Goal: Transaction & Acquisition: Book appointment/travel/reservation

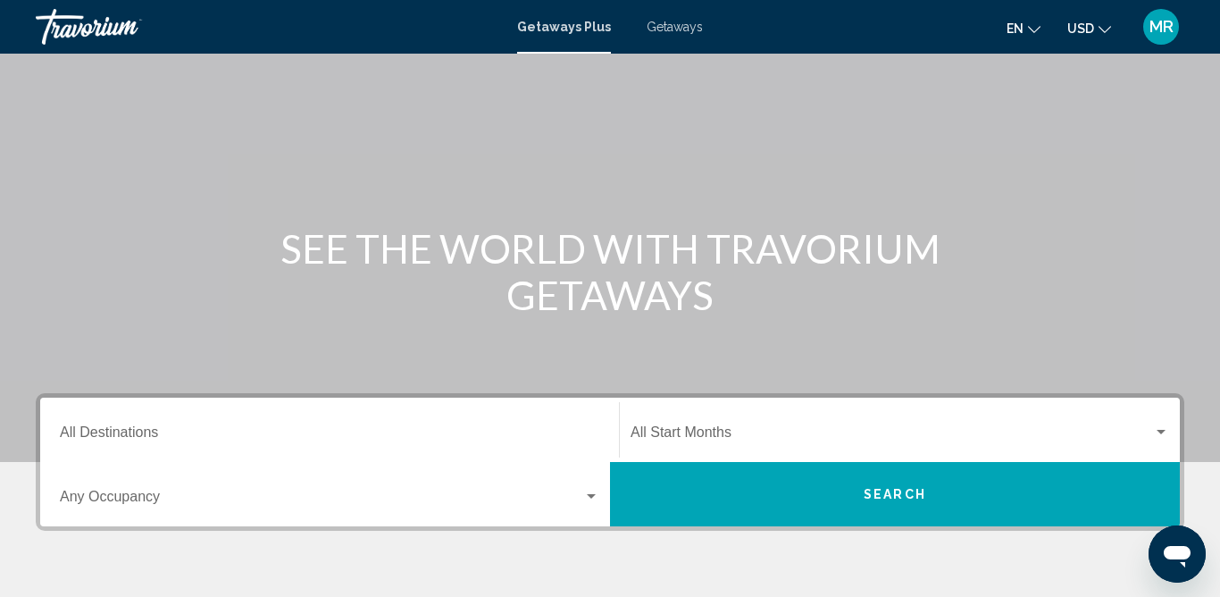
scroll to position [96, 0]
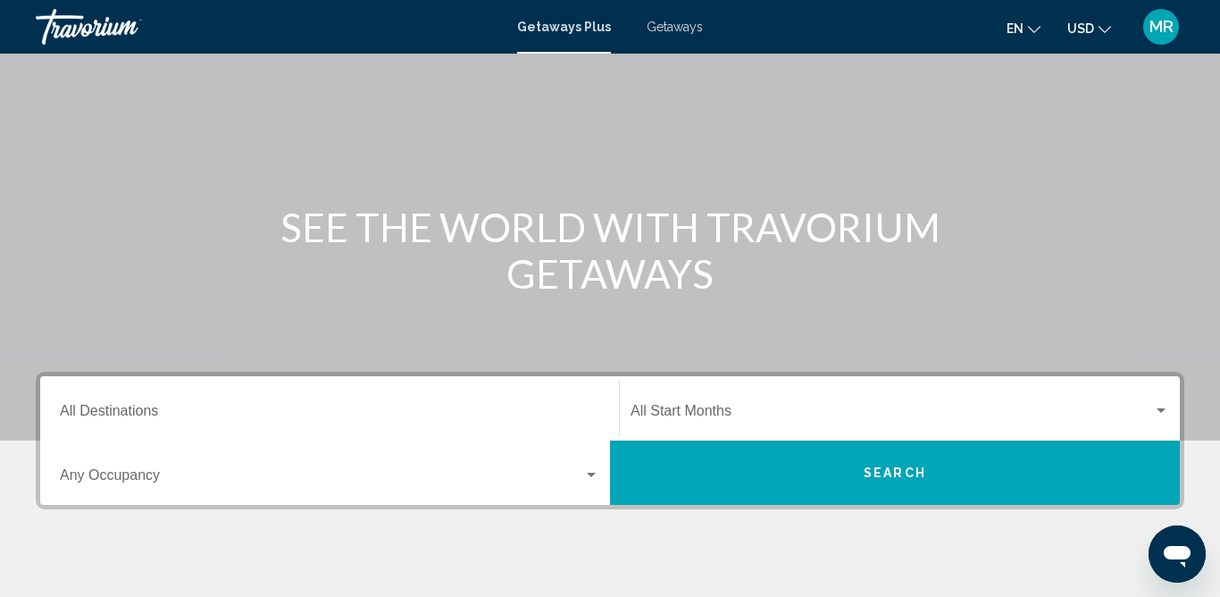
click at [250, 402] on div "Destination All Destinations" at bounding box center [330, 409] width 540 height 56
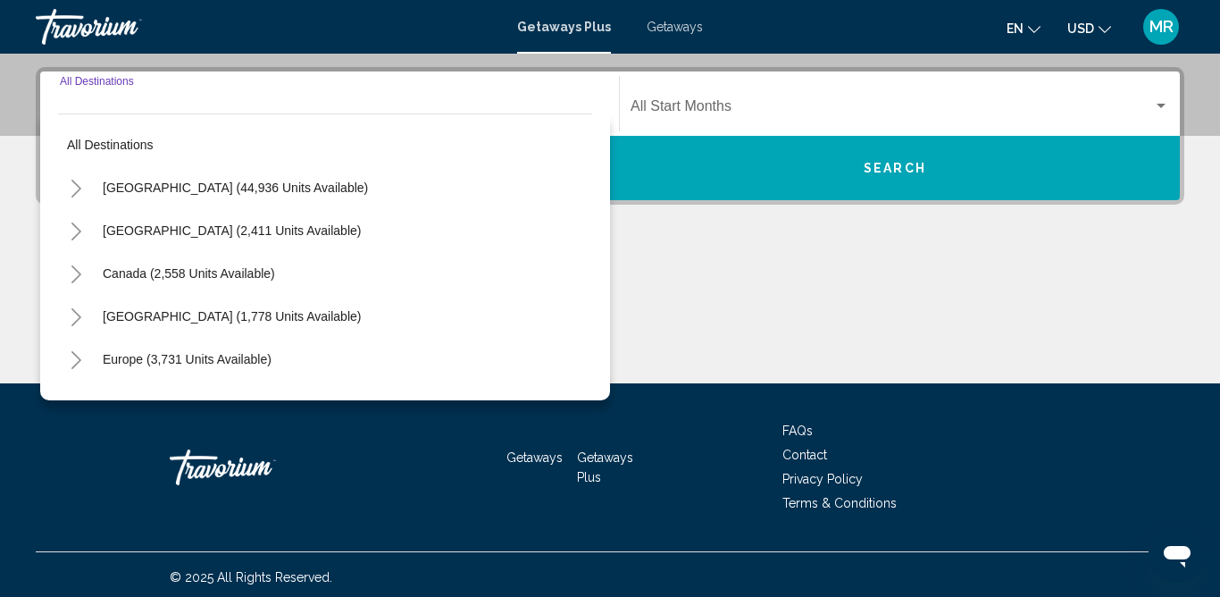
scroll to position [406, 0]
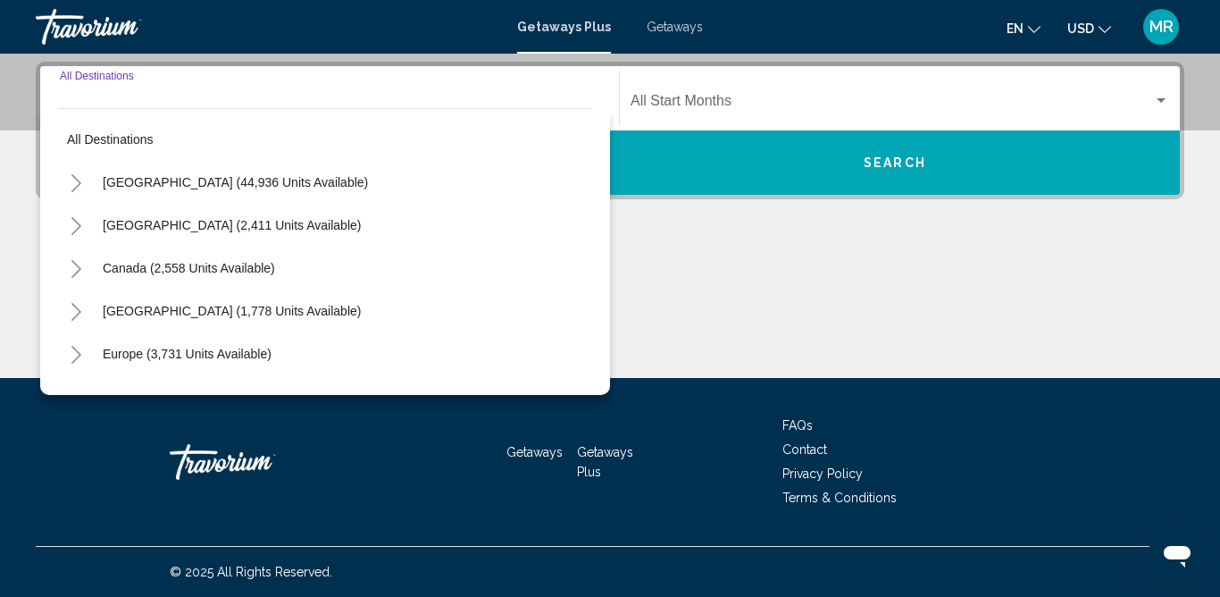
click at [71, 178] on icon "Toggle United States (44,936 units available)" at bounding box center [76, 183] width 13 height 18
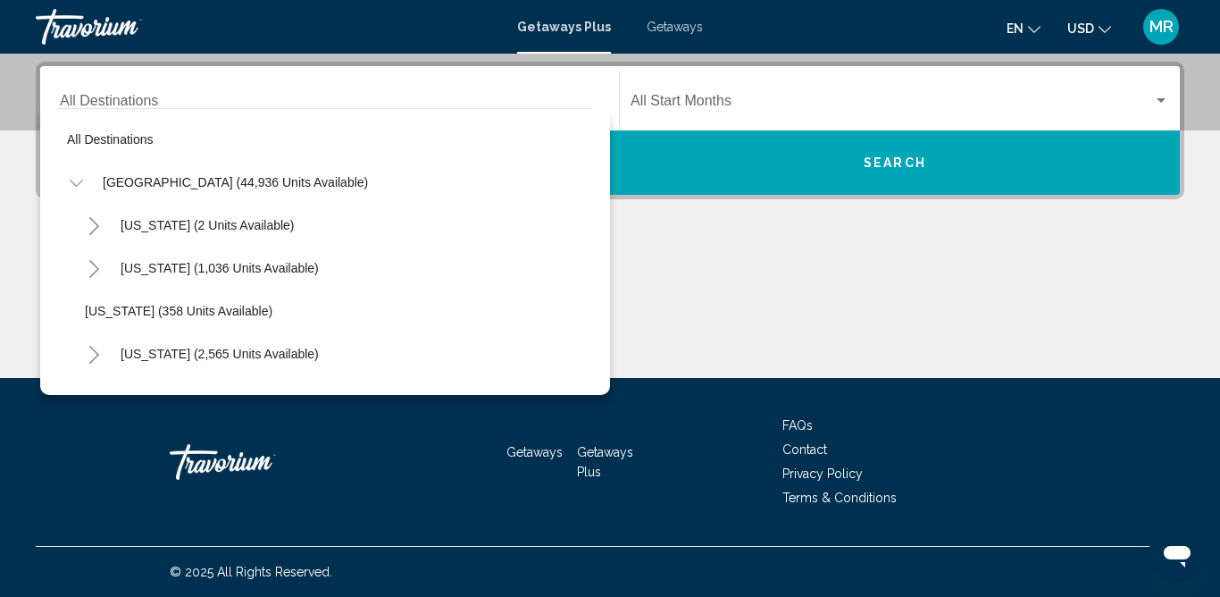
click at [97, 355] on icon "Toggle California (2,565 units available)" at bounding box center [94, 355] width 10 height 18
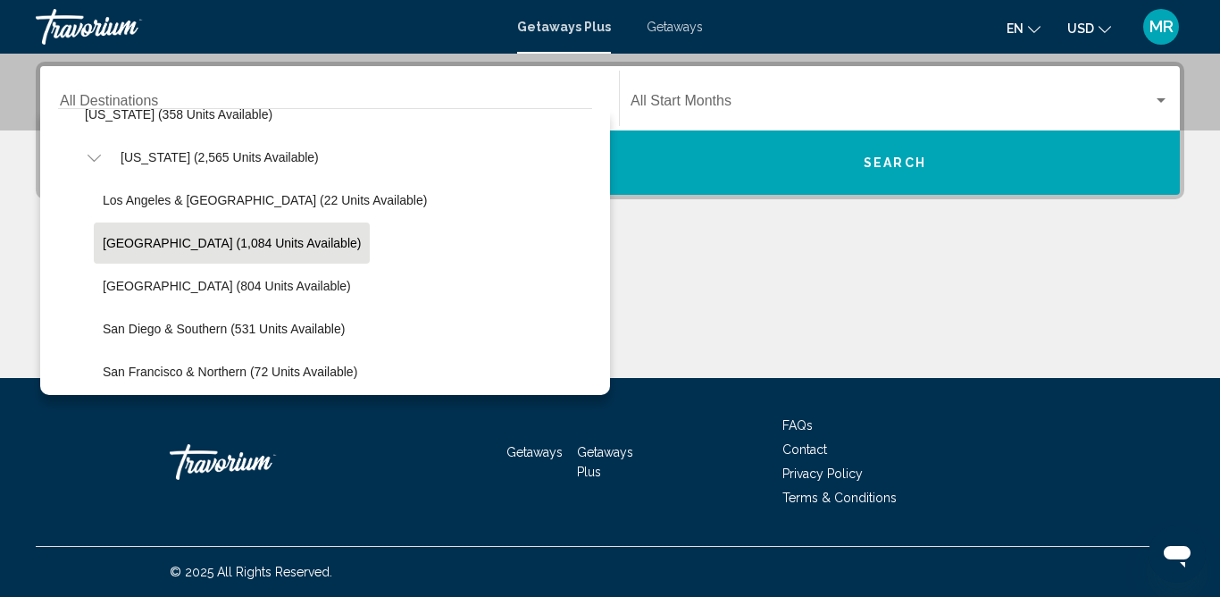
scroll to position [255, 0]
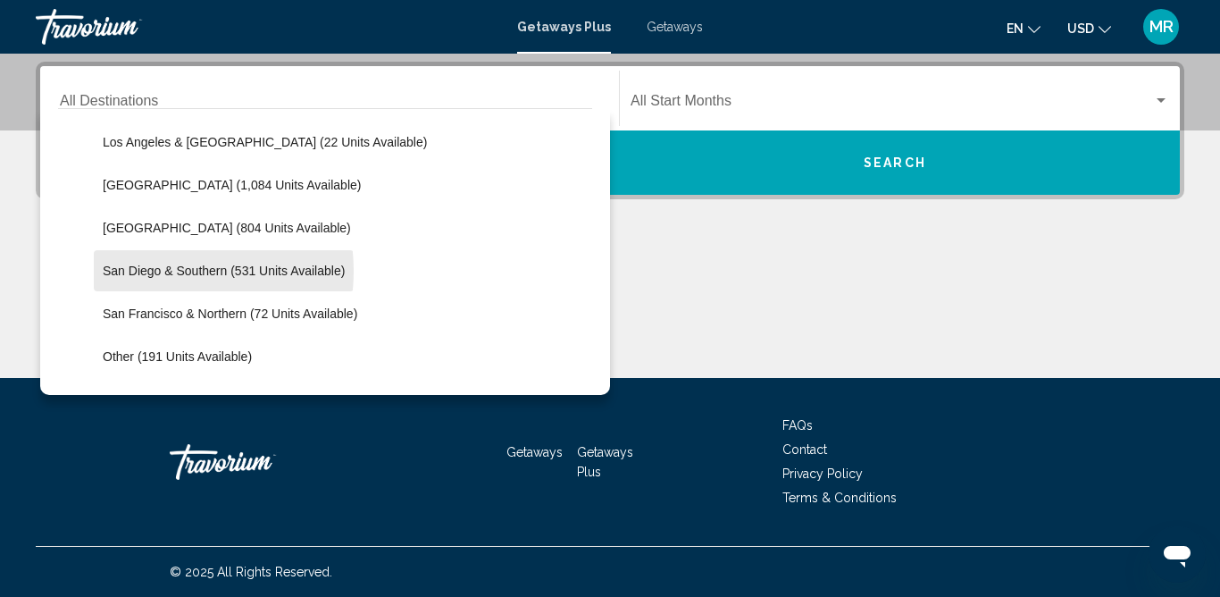
click at [137, 271] on span "San Diego & Southern (531 units available)" at bounding box center [224, 270] width 242 height 14
type input "**********"
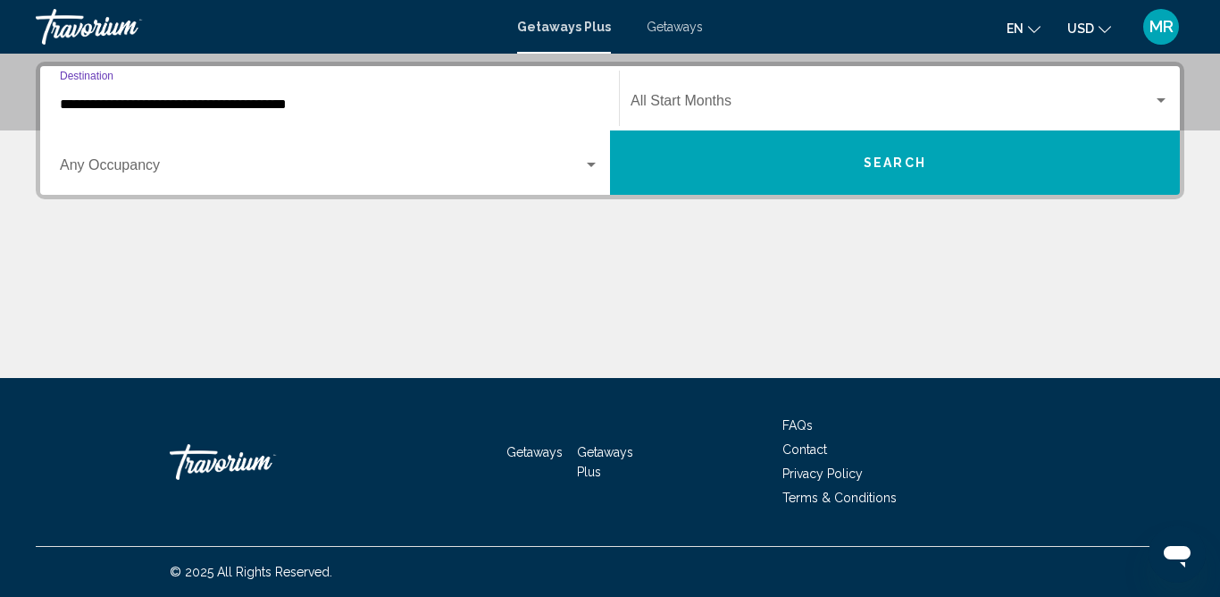
click at [690, 108] on span "Search widget" at bounding box center [892, 104] width 523 height 16
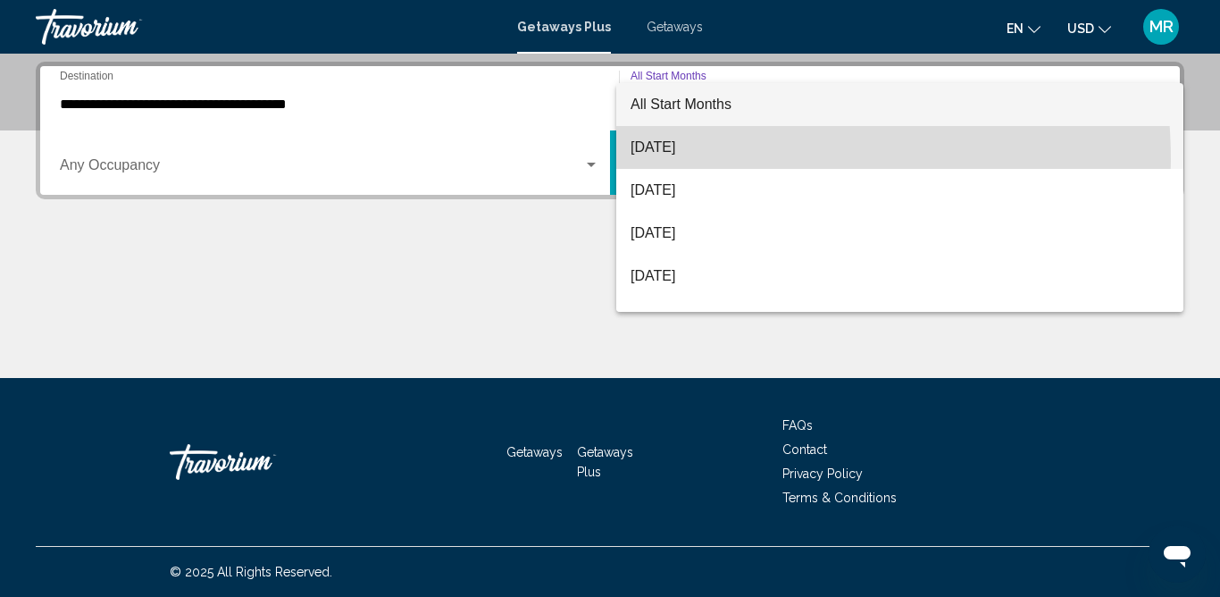
click at [689, 160] on span "[DATE]" at bounding box center [900, 147] width 539 height 43
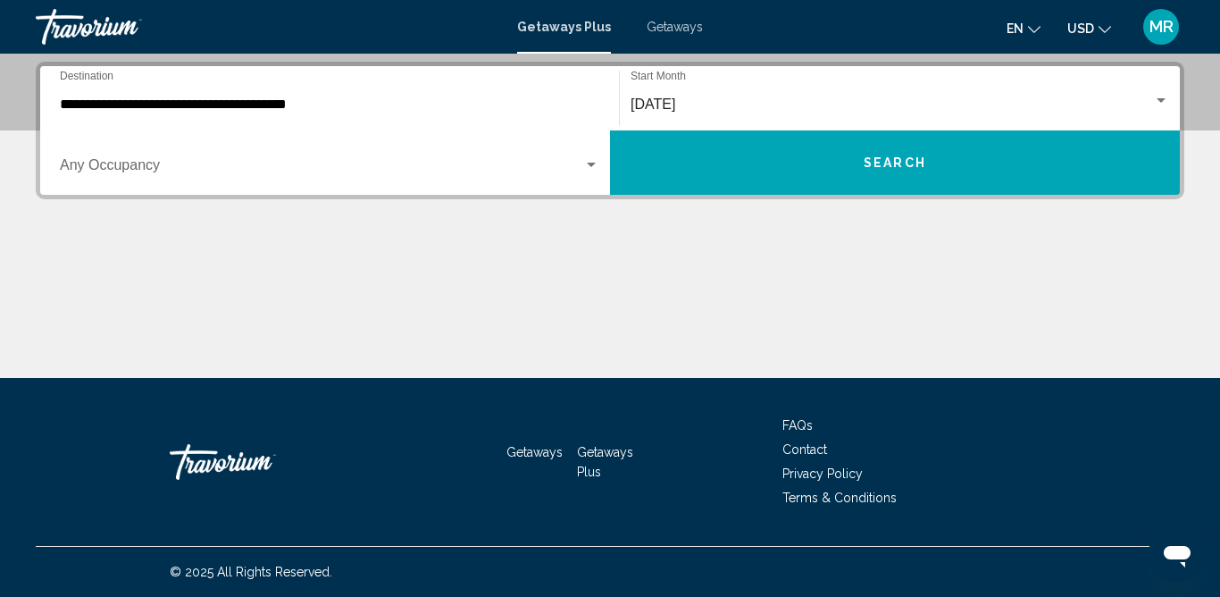
click at [387, 177] on div "Occupancy Any Occupancy" at bounding box center [330, 163] width 540 height 56
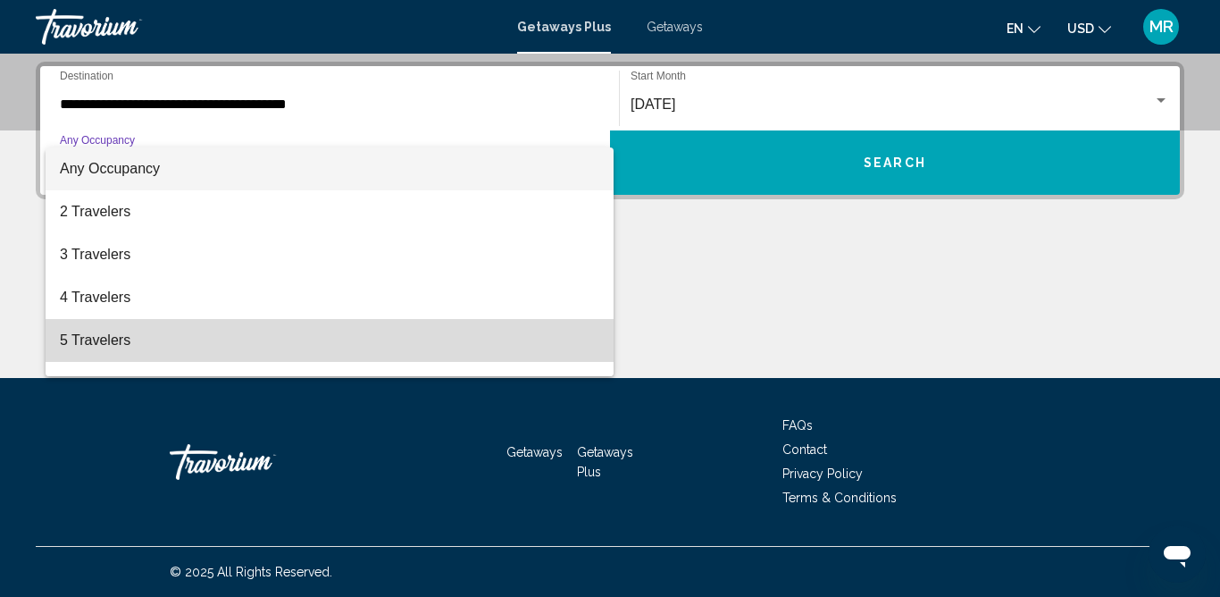
click at [348, 322] on span "5 Travelers" at bounding box center [330, 340] width 540 height 43
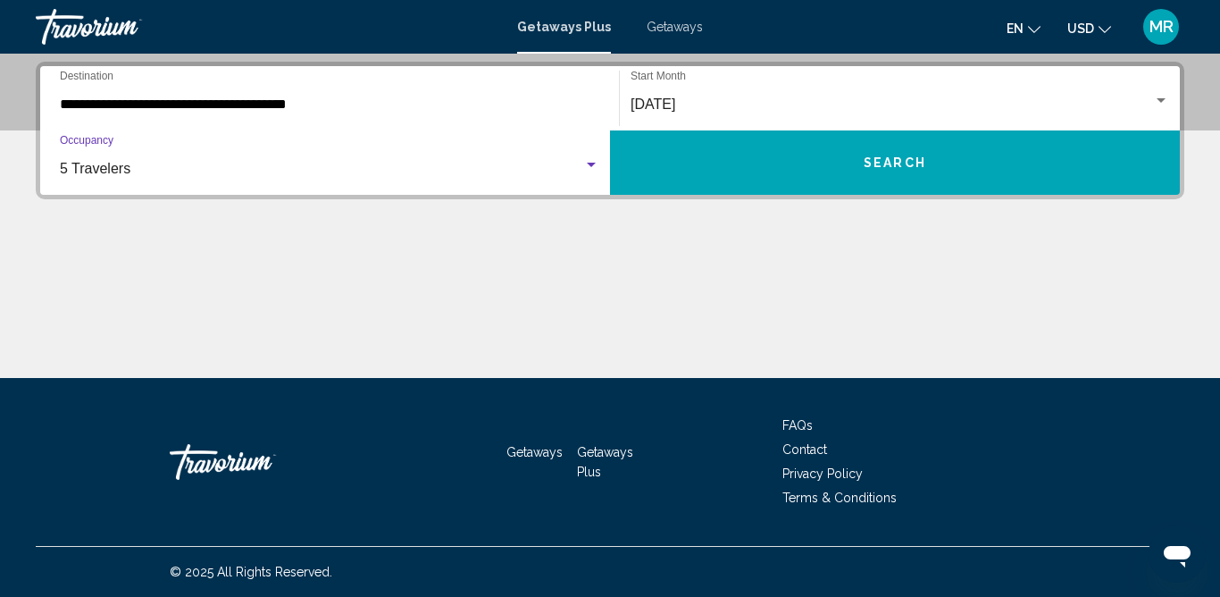
click at [311, 172] on div "5 Travelers" at bounding box center [321, 169] width 523 height 16
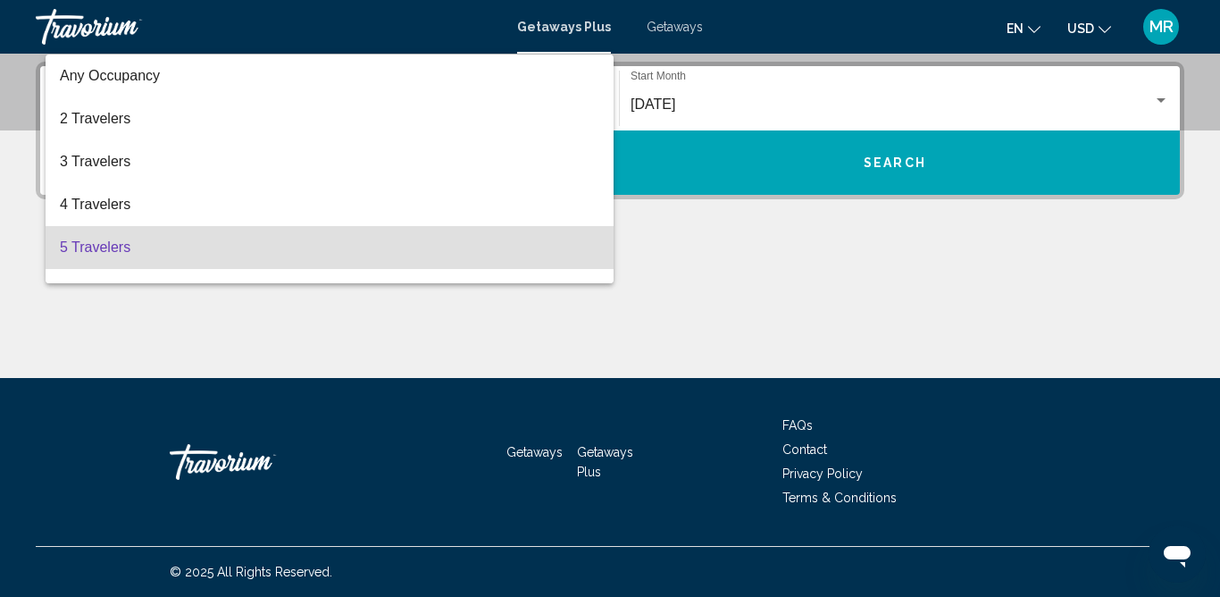
scroll to position [79, 0]
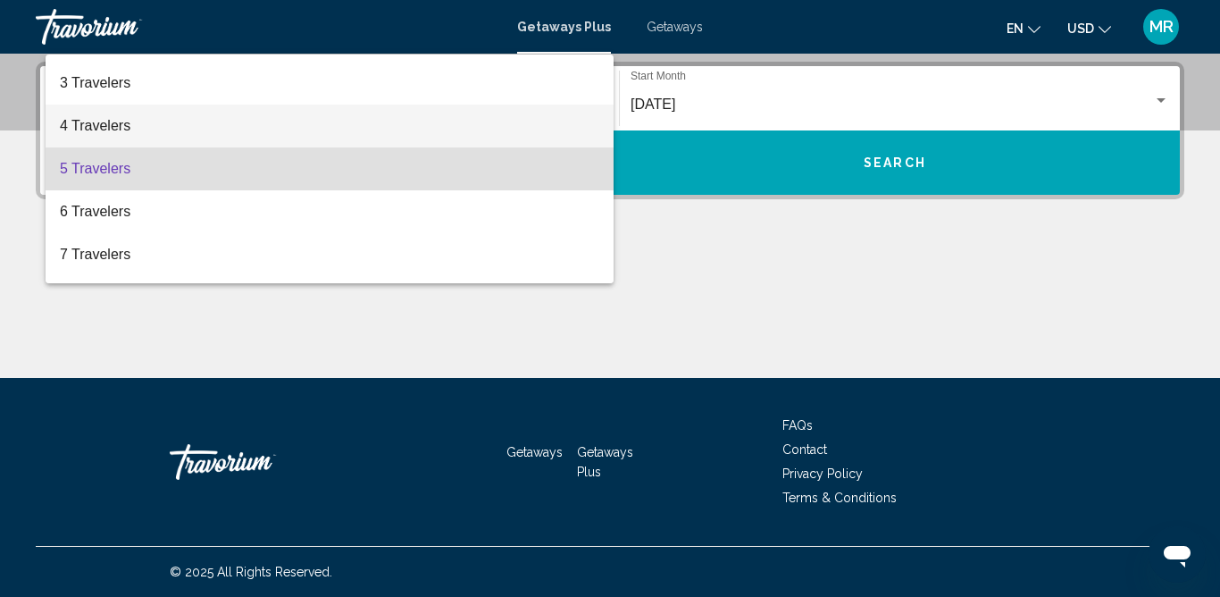
click at [288, 123] on span "4 Travelers" at bounding box center [330, 126] width 540 height 43
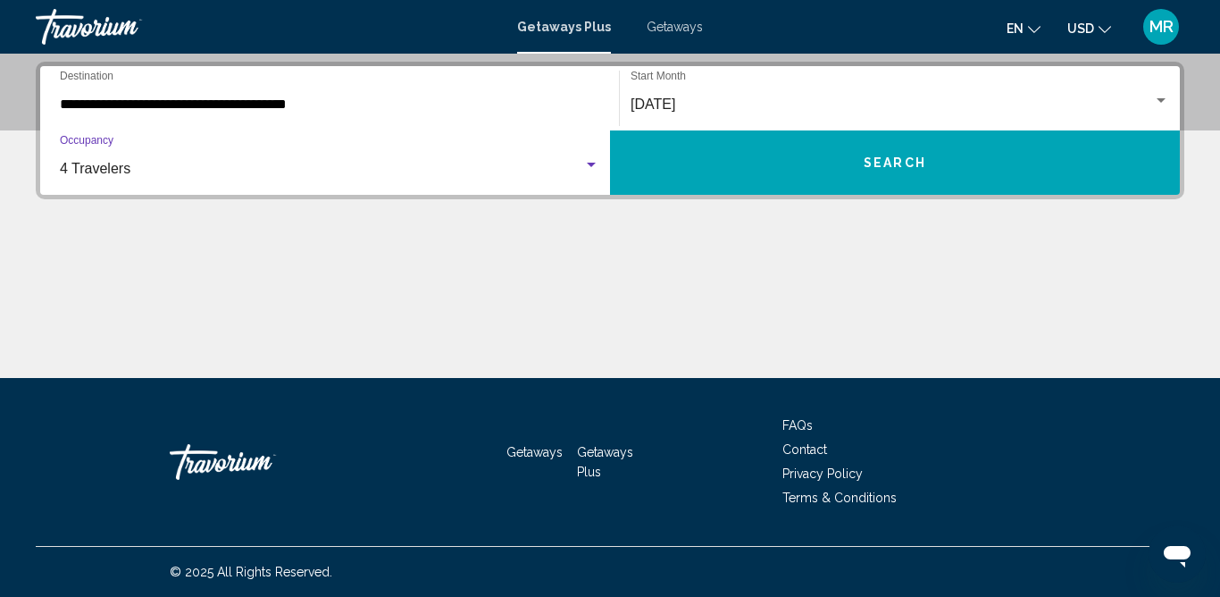
click at [590, 168] on div "Search widget" at bounding box center [591, 165] width 16 height 14
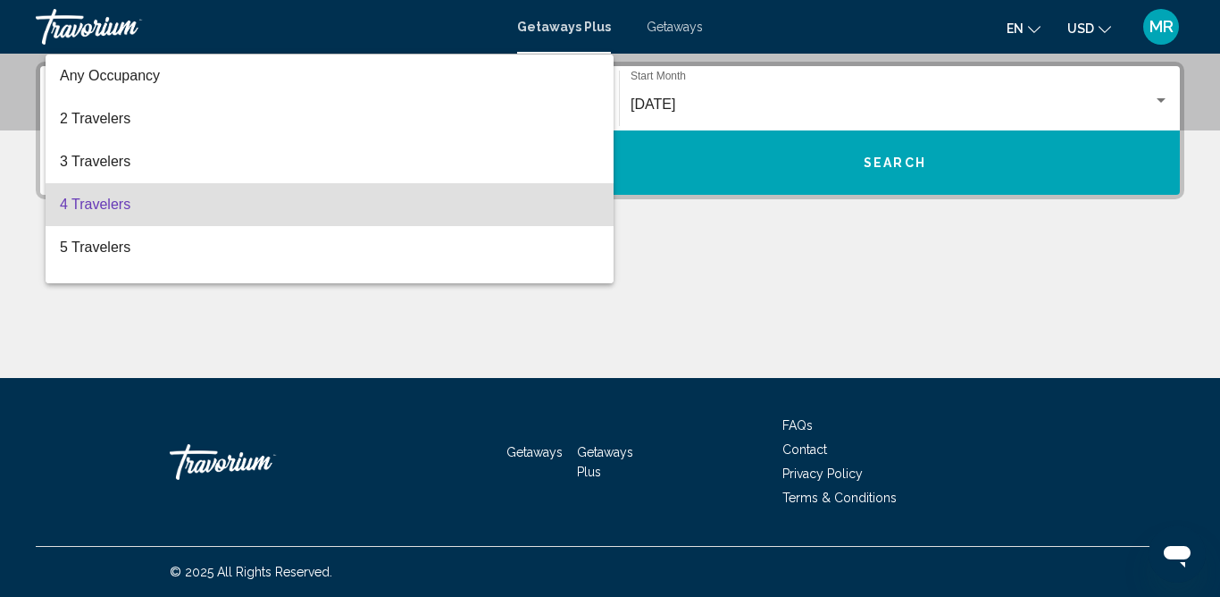
scroll to position [36, 0]
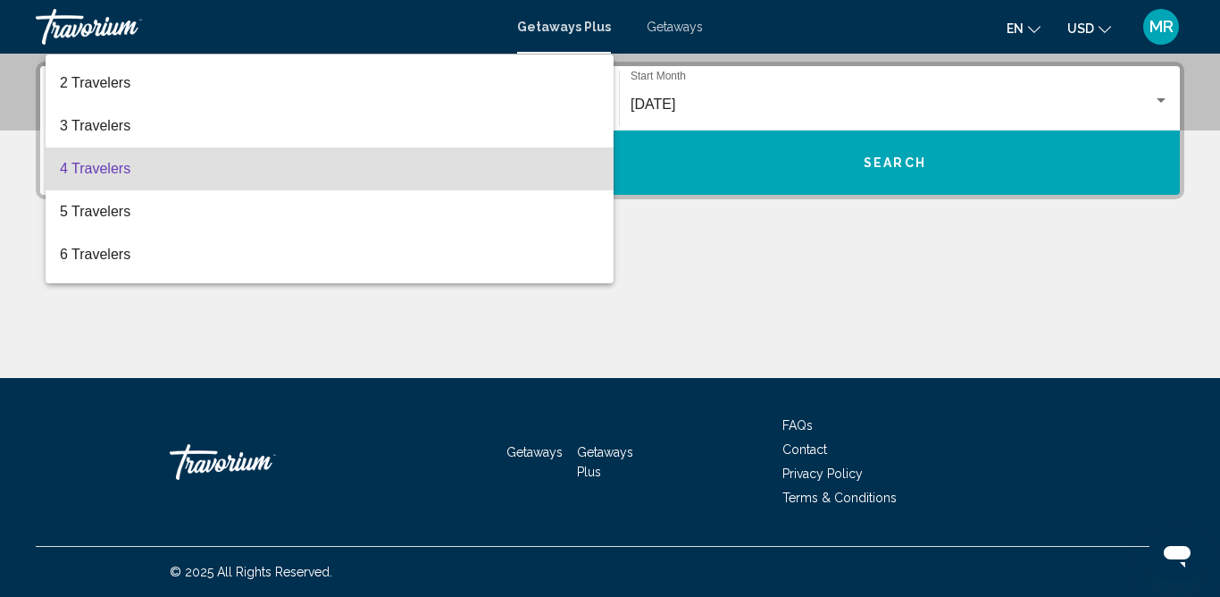
click at [590, 168] on mat-option "4 Travelers" at bounding box center [330, 168] width 568 height 43
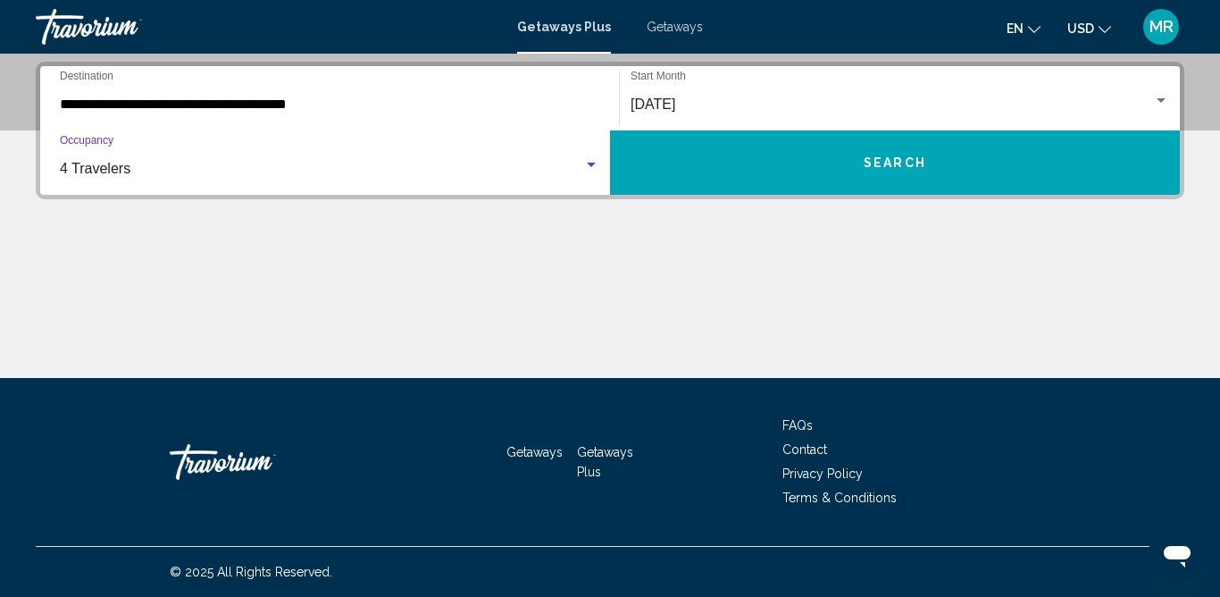
click at [720, 173] on button "Search" at bounding box center [895, 162] width 570 height 64
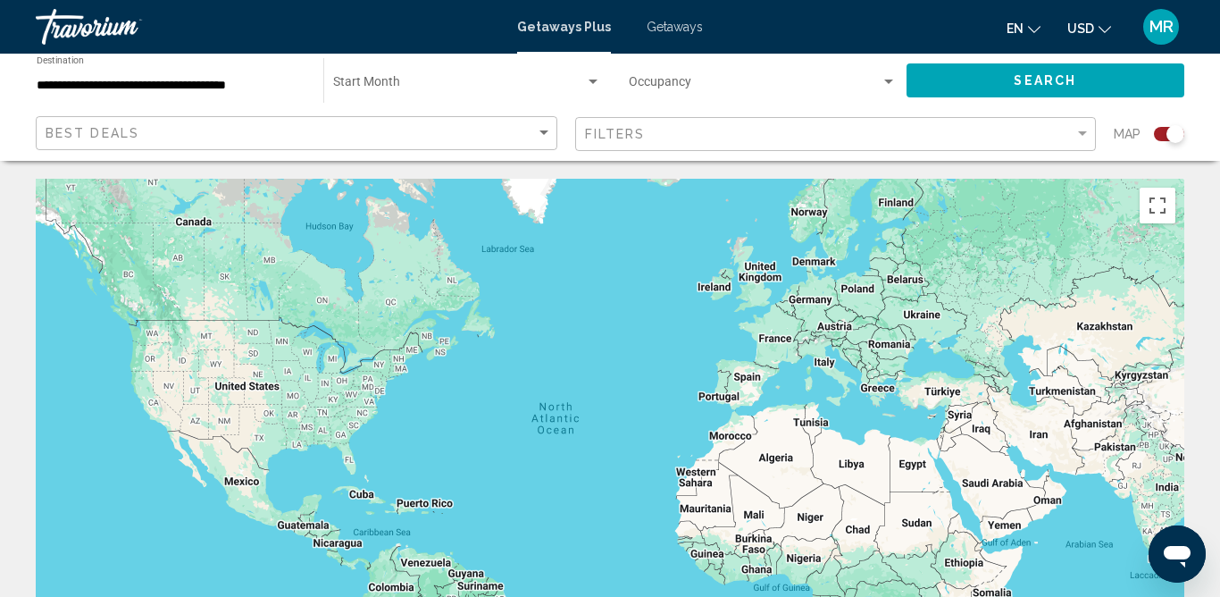
click at [1159, 134] on div "Search widget" at bounding box center [1169, 134] width 30 height 14
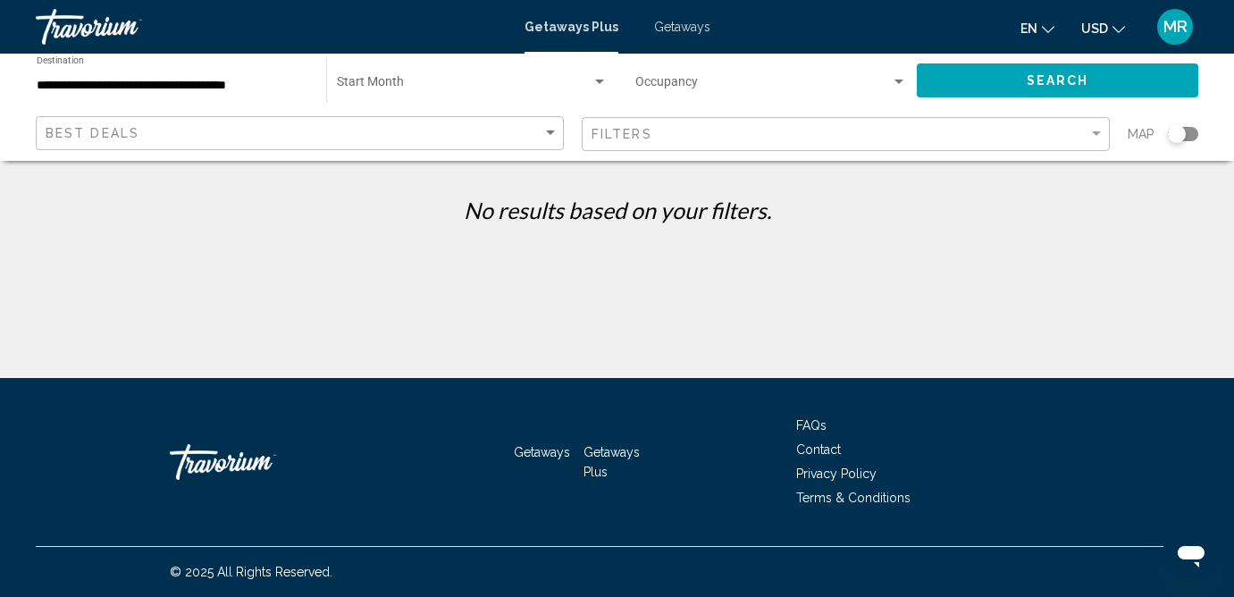
click at [506, 77] on div "Start Month All Start Months" at bounding box center [472, 80] width 271 height 49
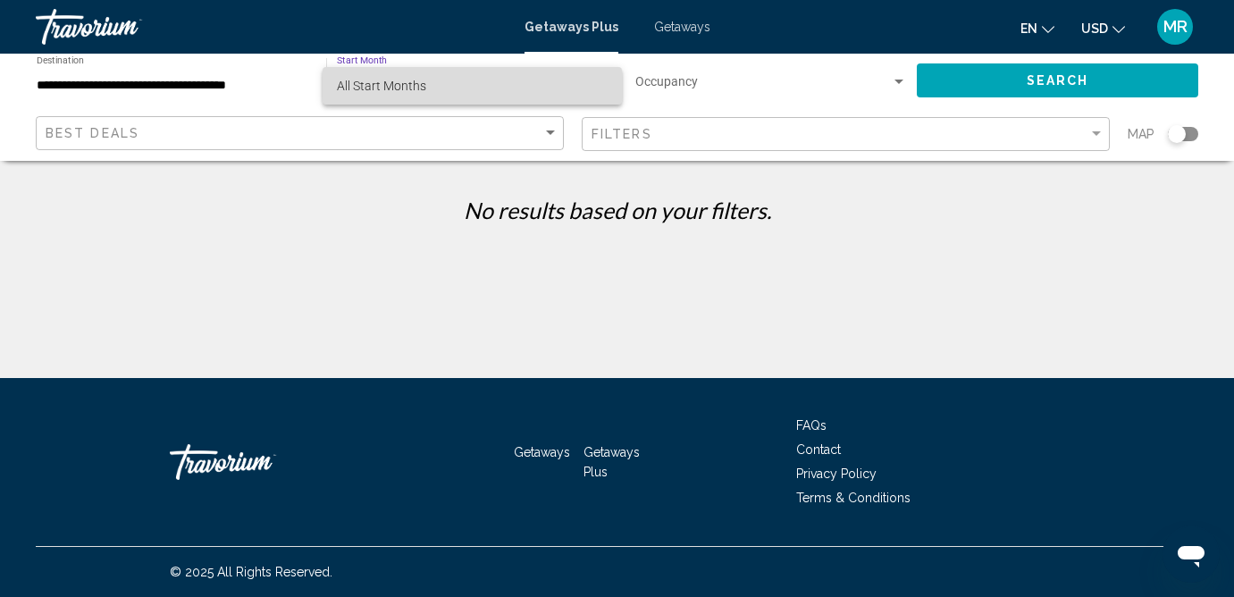
click at [594, 104] on span "All Start Months" at bounding box center [472, 86] width 271 height 38
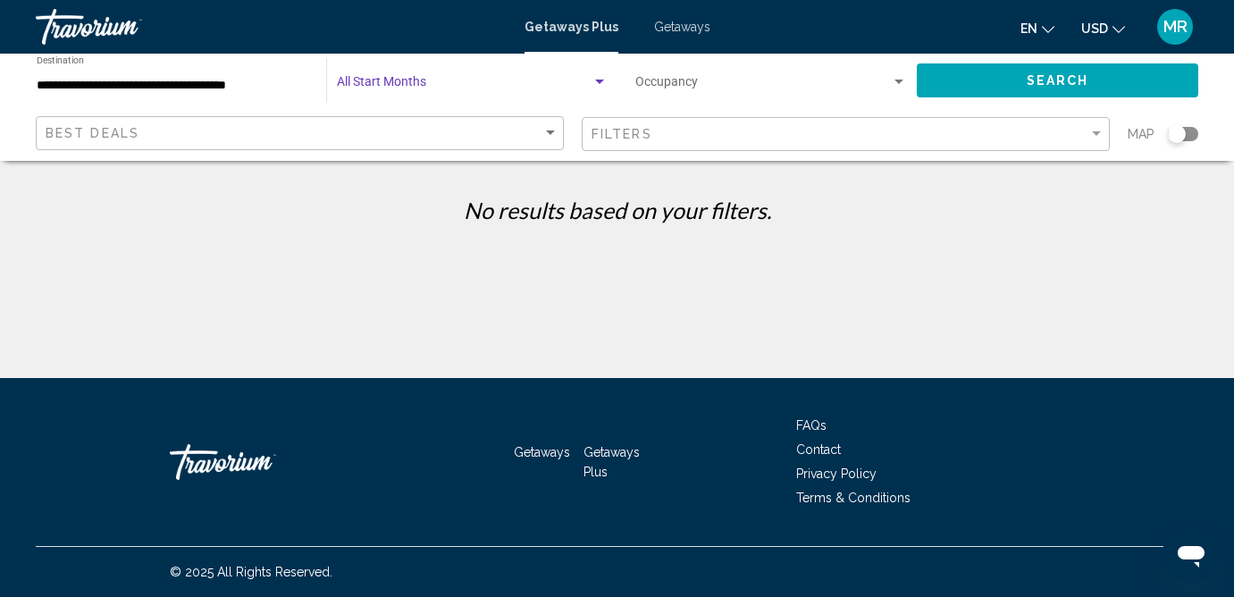
click at [593, 79] on div "Search widget" at bounding box center [599, 82] width 16 height 14
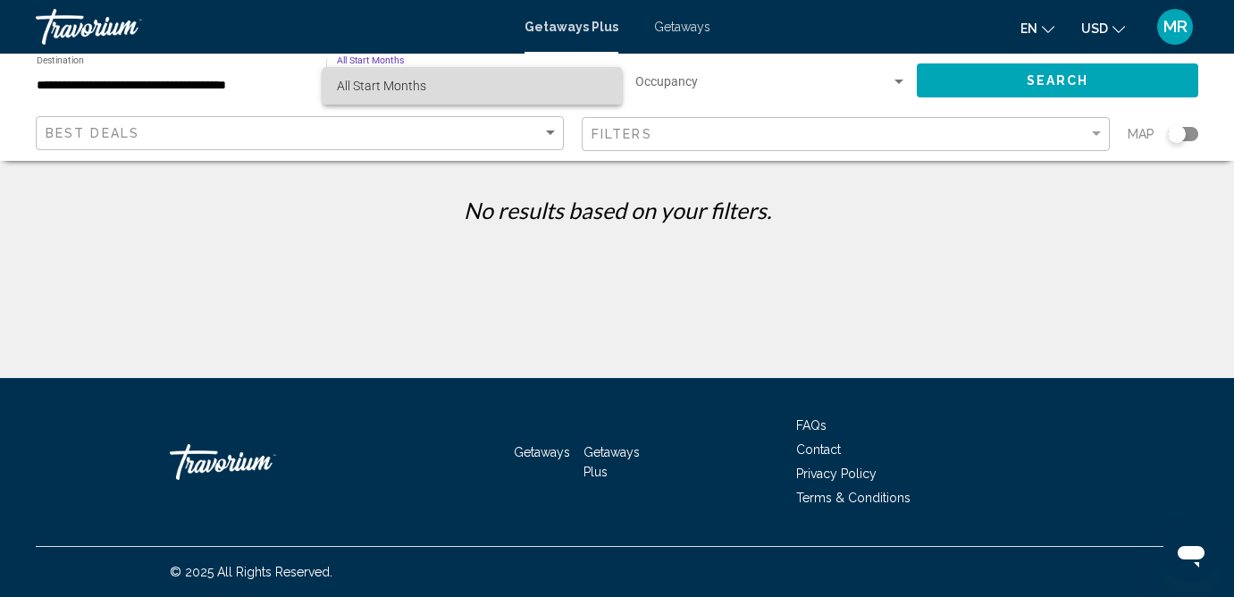
click at [598, 79] on span "All Start Months" at bounding box center [472, 86] width 271 height 38
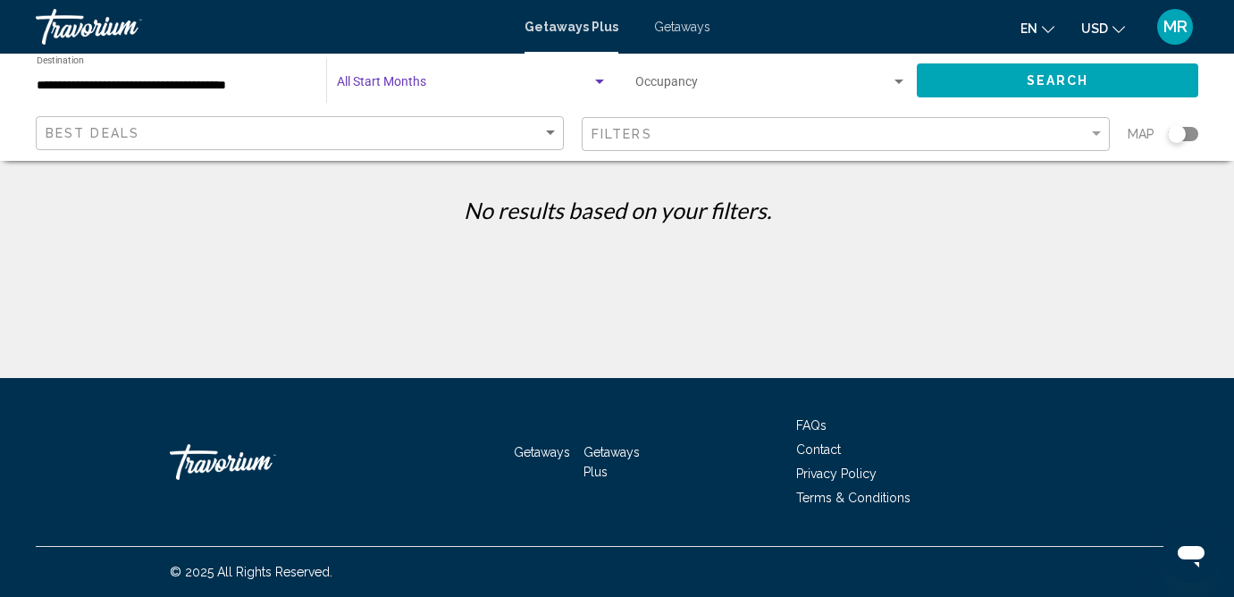
click at [603, 79] on div "Search widget" at bounding box center [599, 82] width 16 height 14
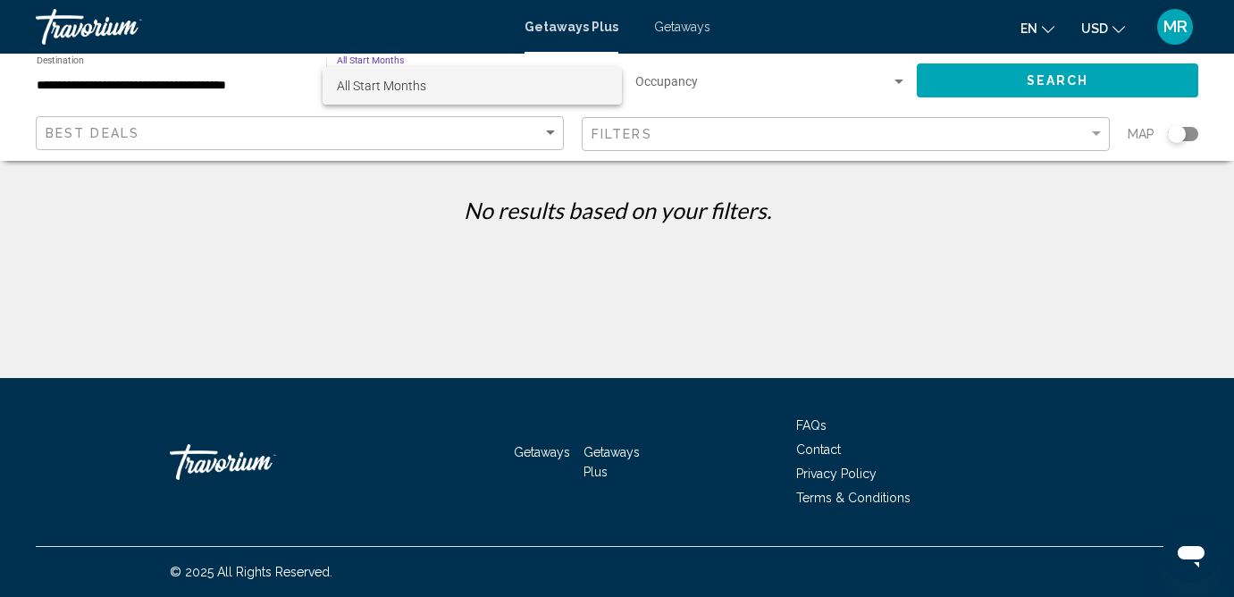
click at [759, 99] on div at bounding box center [617, 298] width 1234 height 597
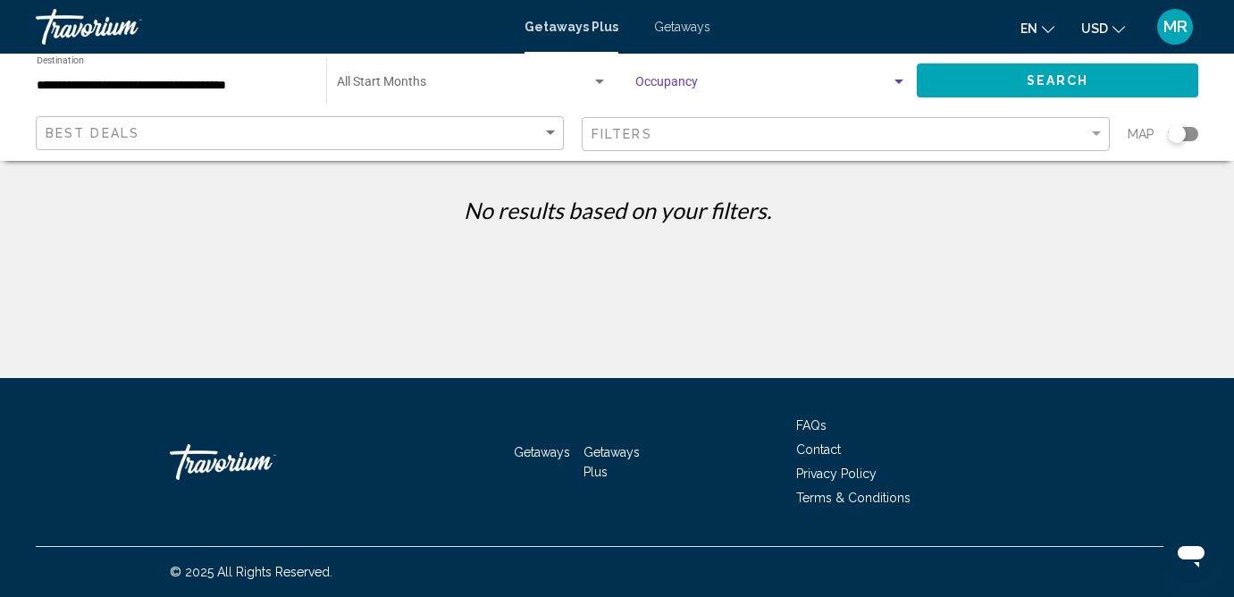
click at [763, 88] on span "Search widget" at bounding box center [762, 86] width 255 height 14
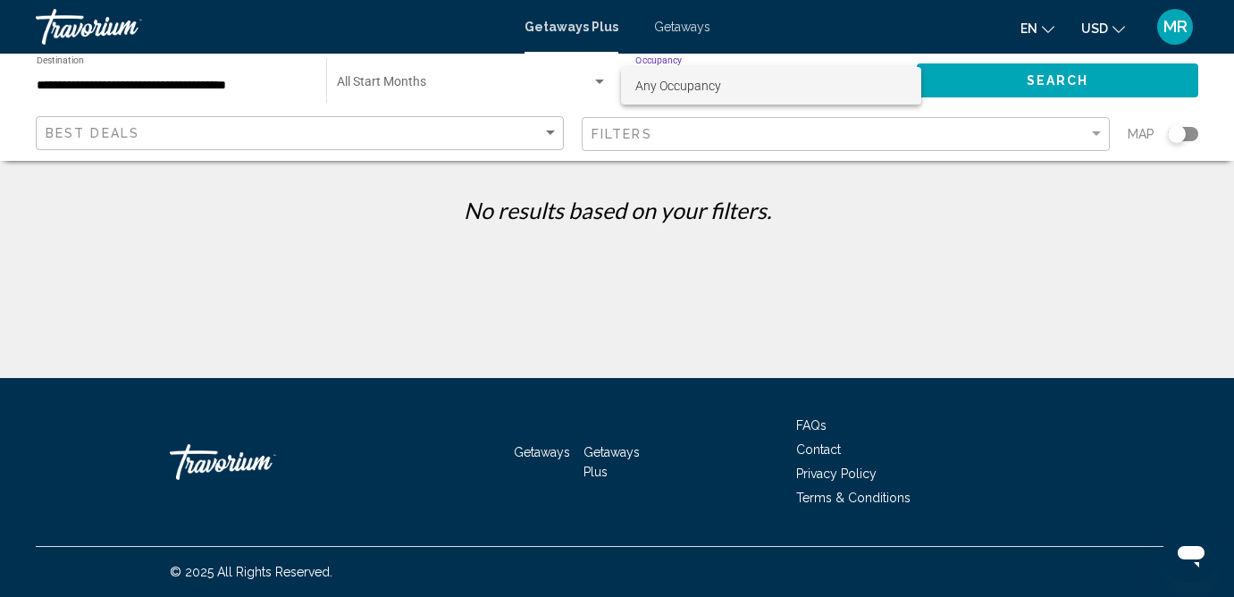
click at [763, 88] on span "Any Occupancy" at bounding box center [771, 86] width 272 height 38
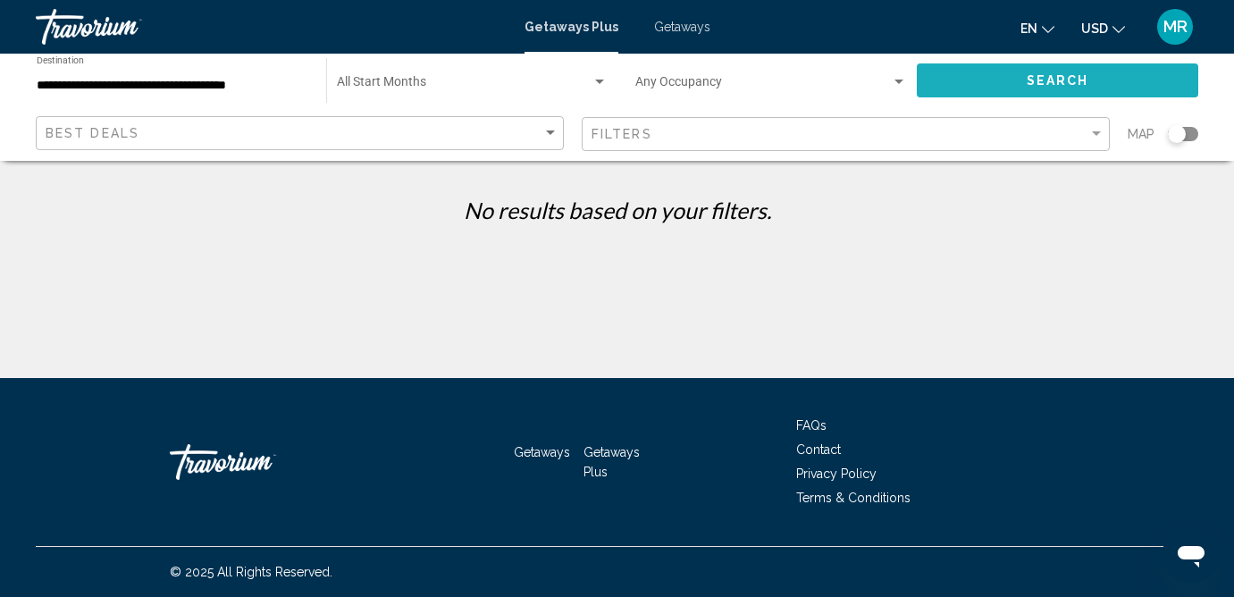
click at [965, 69] on button "Search" at bounding box center [1056, 79] width 281 height 33
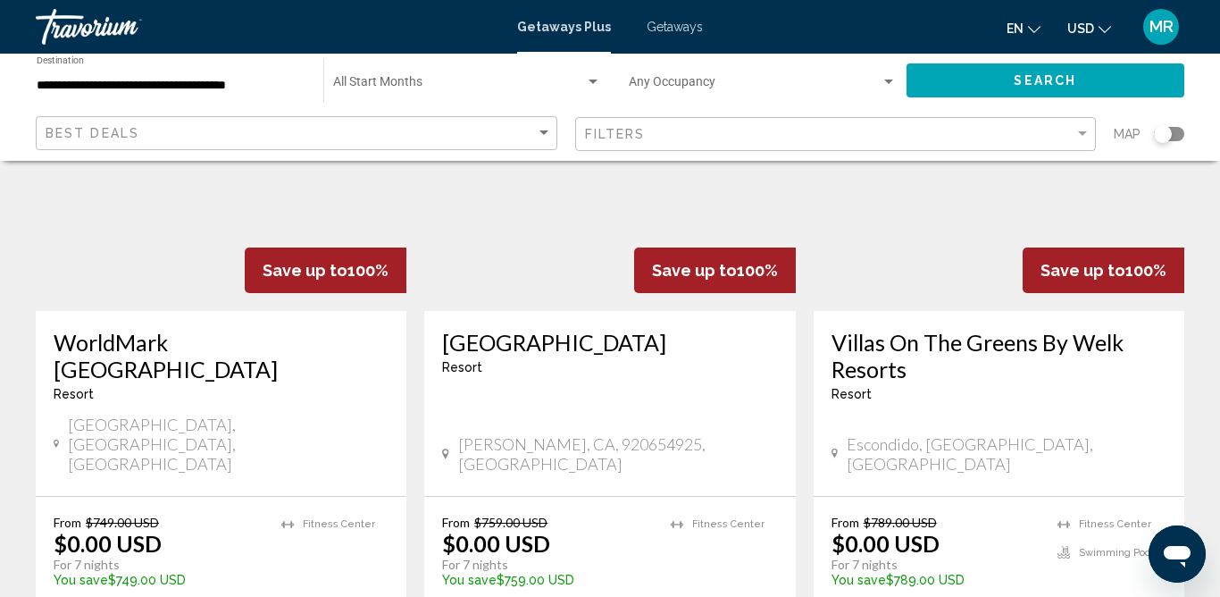
scroll to position [244, 0]
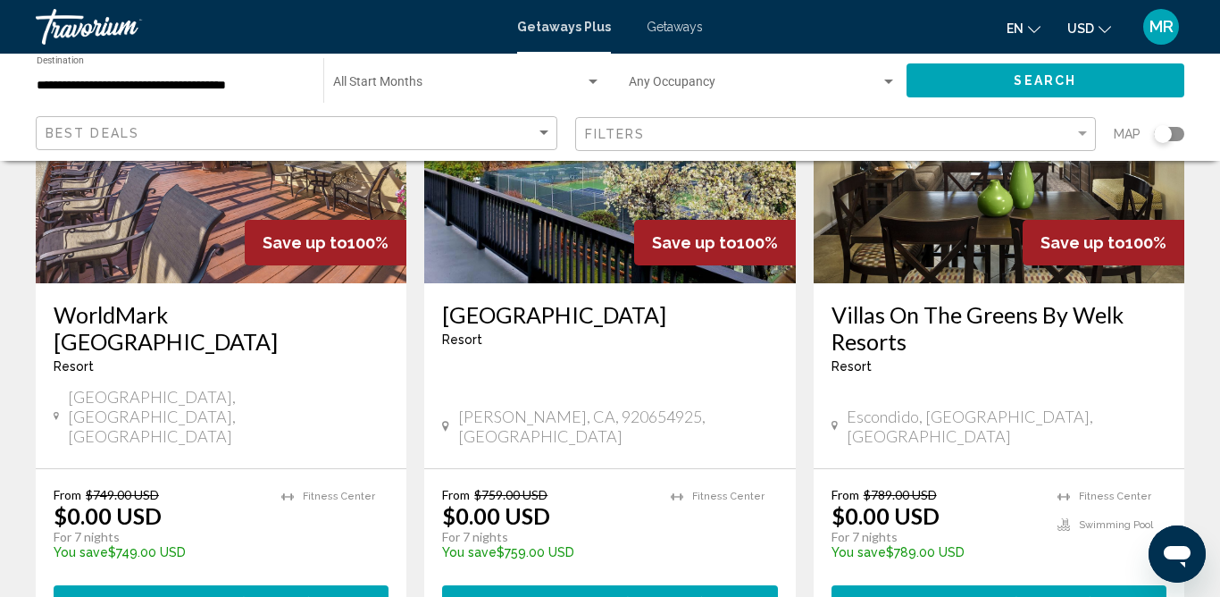
click at [671, 23] on span "Getaways" at bounding box center [675, 27] width 56 height 14
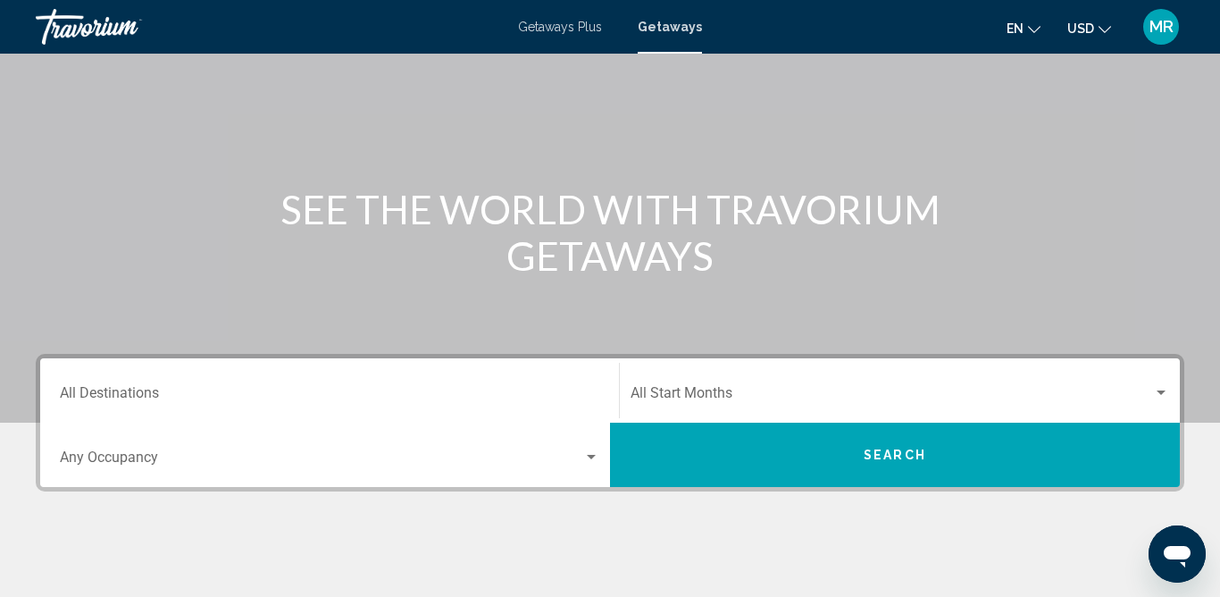
scroll to position [121, 0]
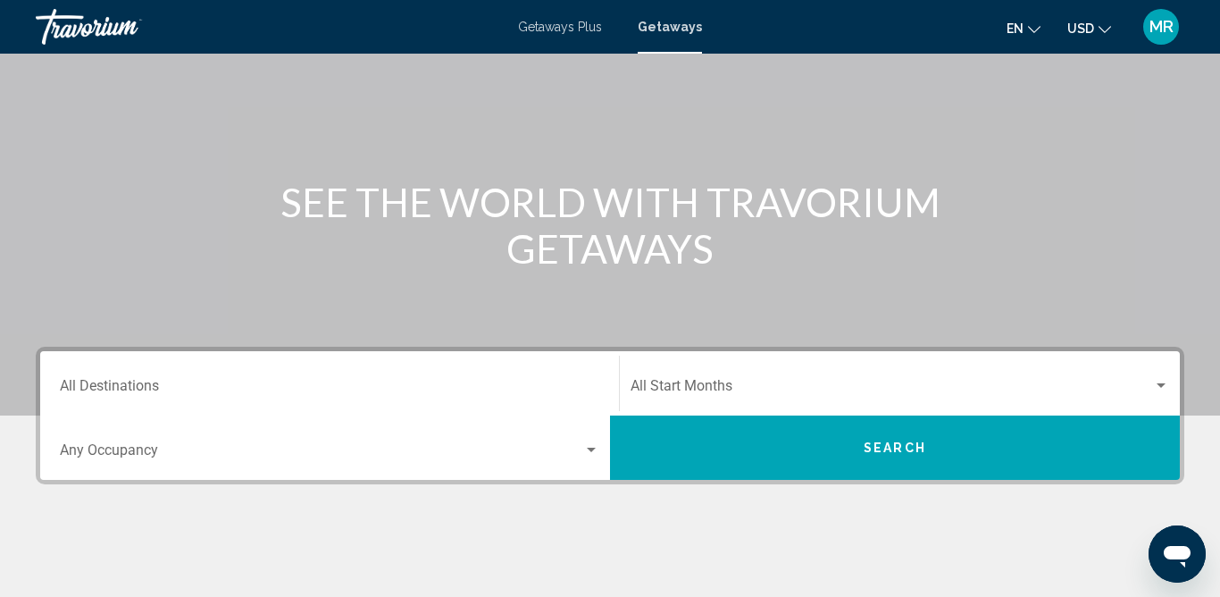
click at [289, 344] on div "Main content" at bounding box center [610, 147] width 1220 height 536
click at [264, 384] on input "Destination All Destinations" at bounding box center [330, 389] width 540 height 16
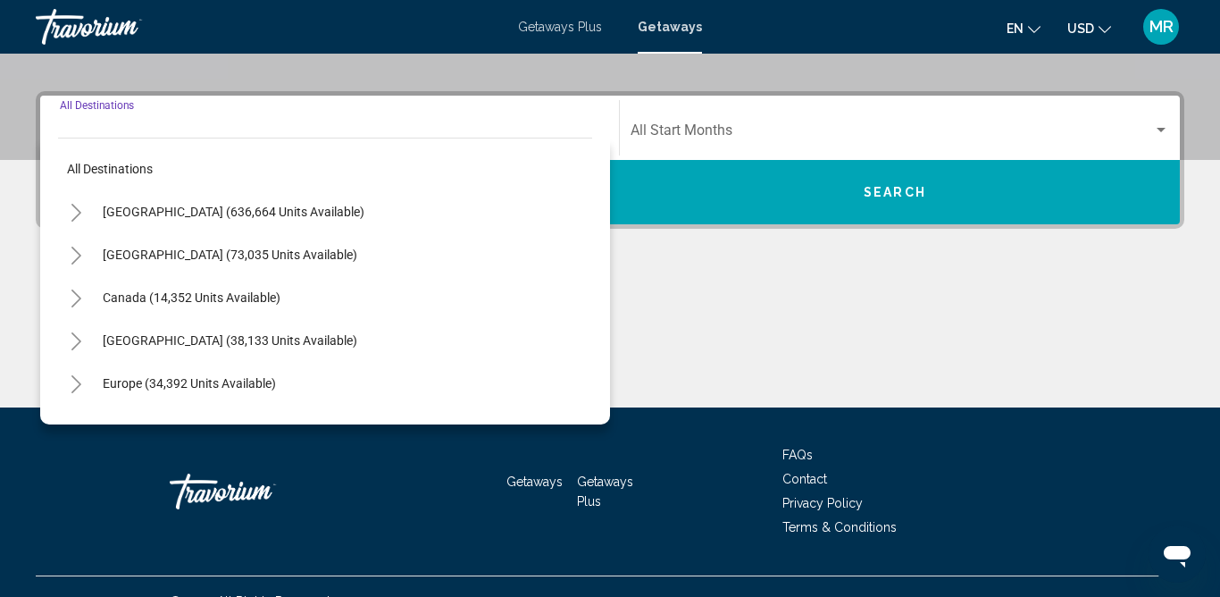
scroll to position [406, 0]
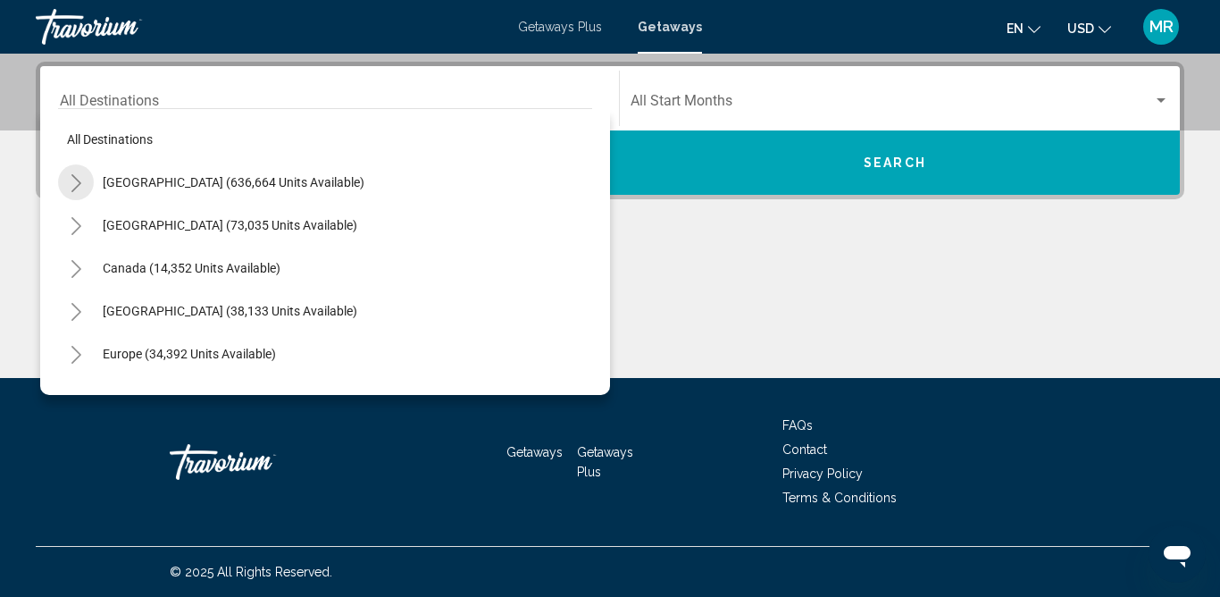
click at [71, 177] on icon "Toggle United States (636,664 units available)" at bounding box center [76, 183] width 13 height 18
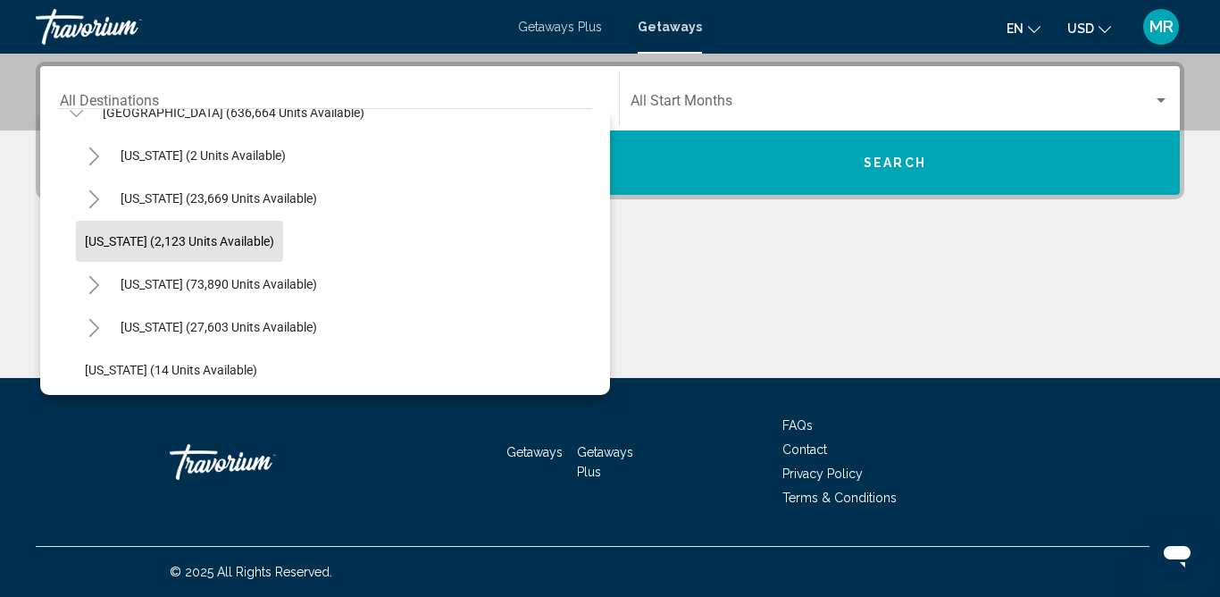
scroll to position [71, 0]
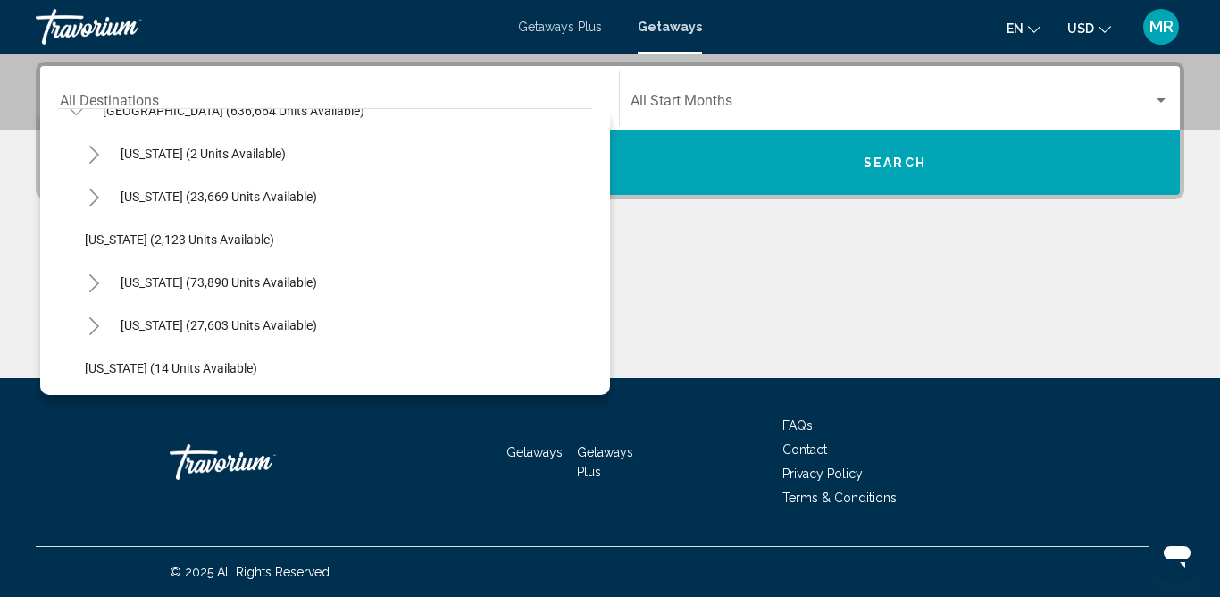
click at [96, 281] on icon "Toggle California (73,890 units available)" at bounding box center [94, 283] width 13 height 18
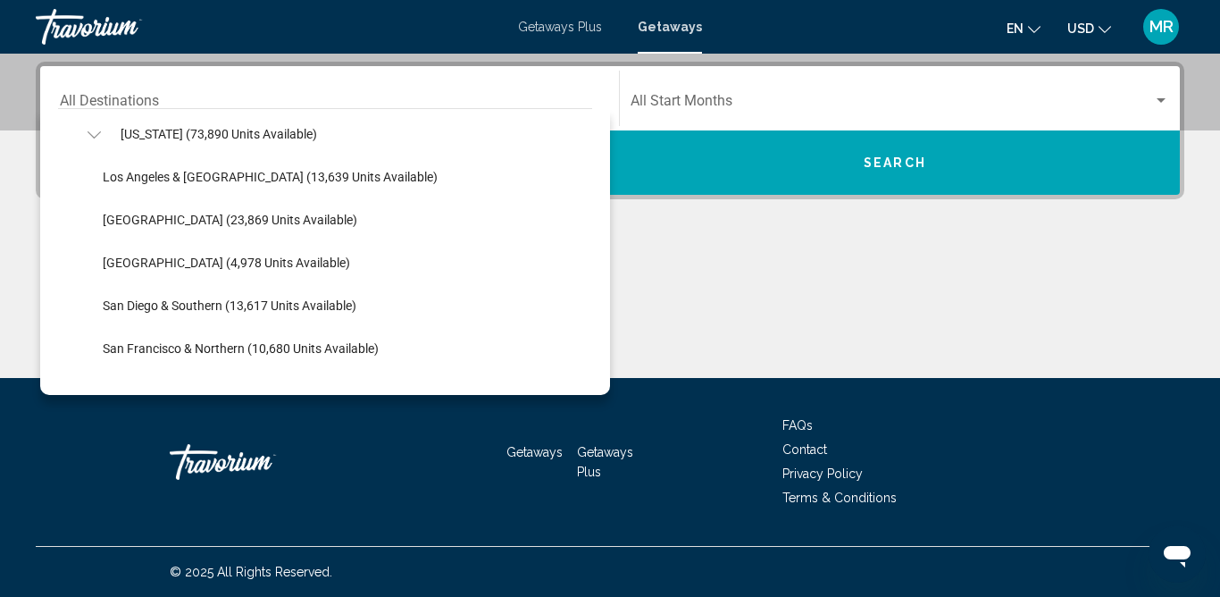
scroll to position [221, 0]
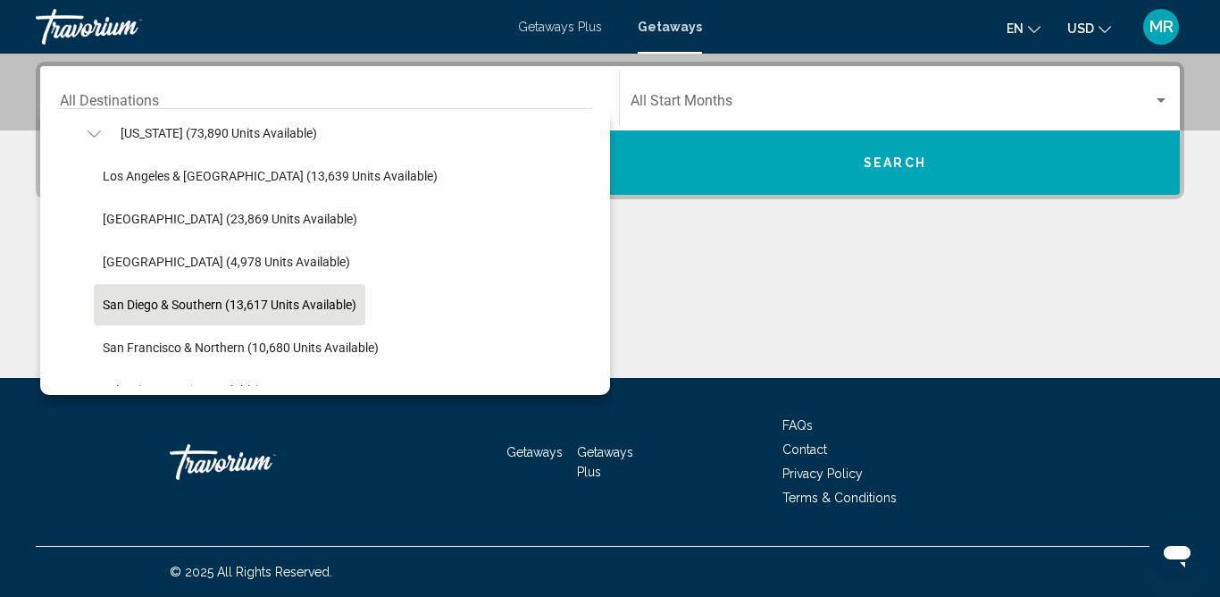
click at [113, 297] on span "San Diego & Southern (13,617 units available)" at bounding box center [230, 304] width 254 height 14
type input "**********"
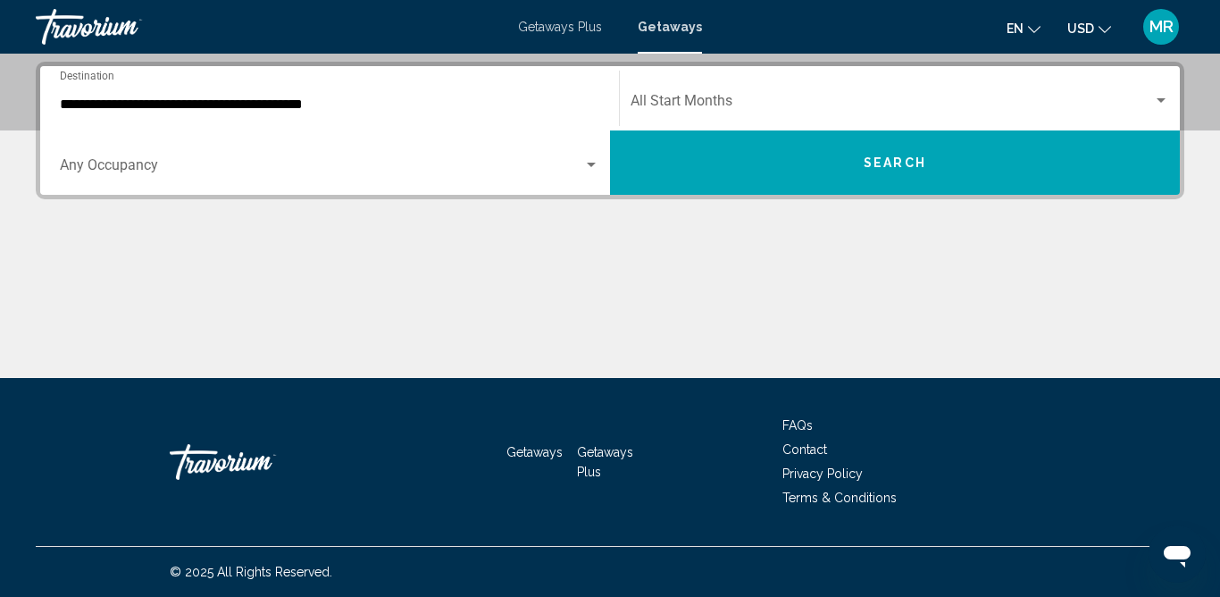
click at [947, 88] on div "Start Month All Start Months" at bounding box center [900, 99] width 539 height 56
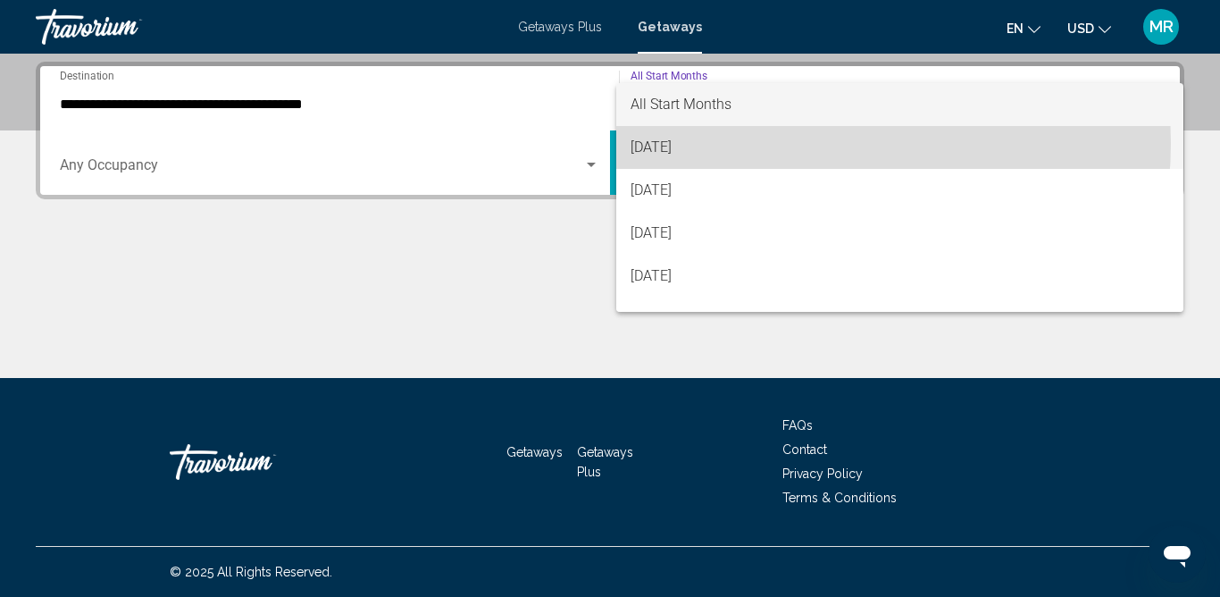
click at [776, 143] on span "[DATE]" at bounding box center [900, 147] width 539 height 43
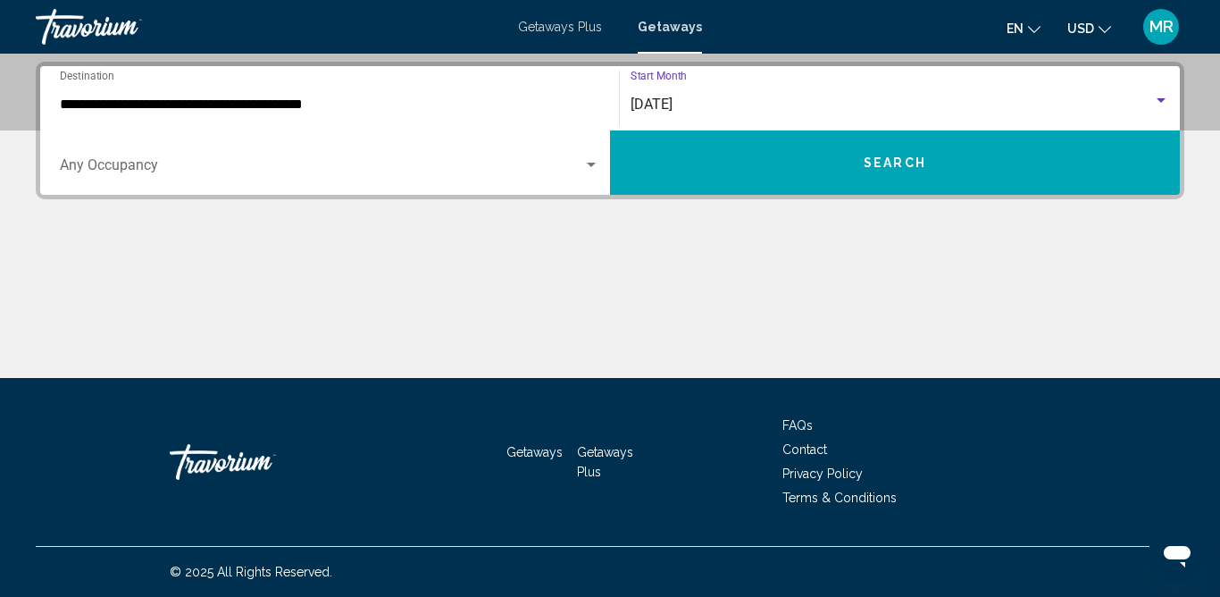
click at [635, 167] on button "Search" at bounding box center [895, 162] width 570 height 64
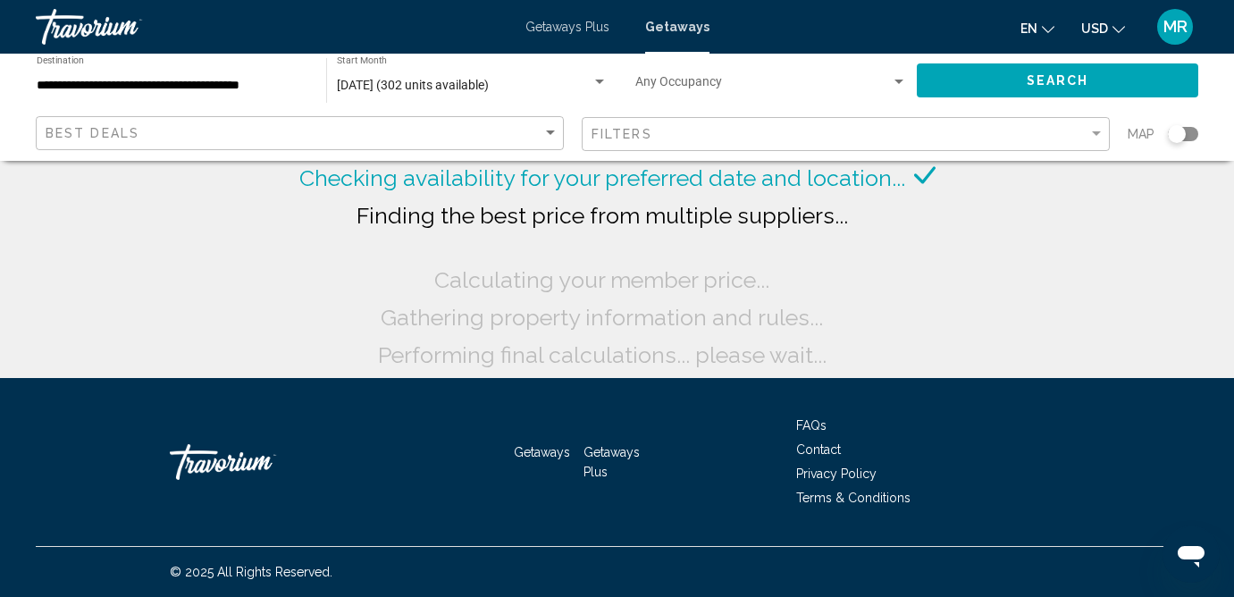
click at [967, 79] on button "Search" at bounding box center [1056, 79] width 281 height 33
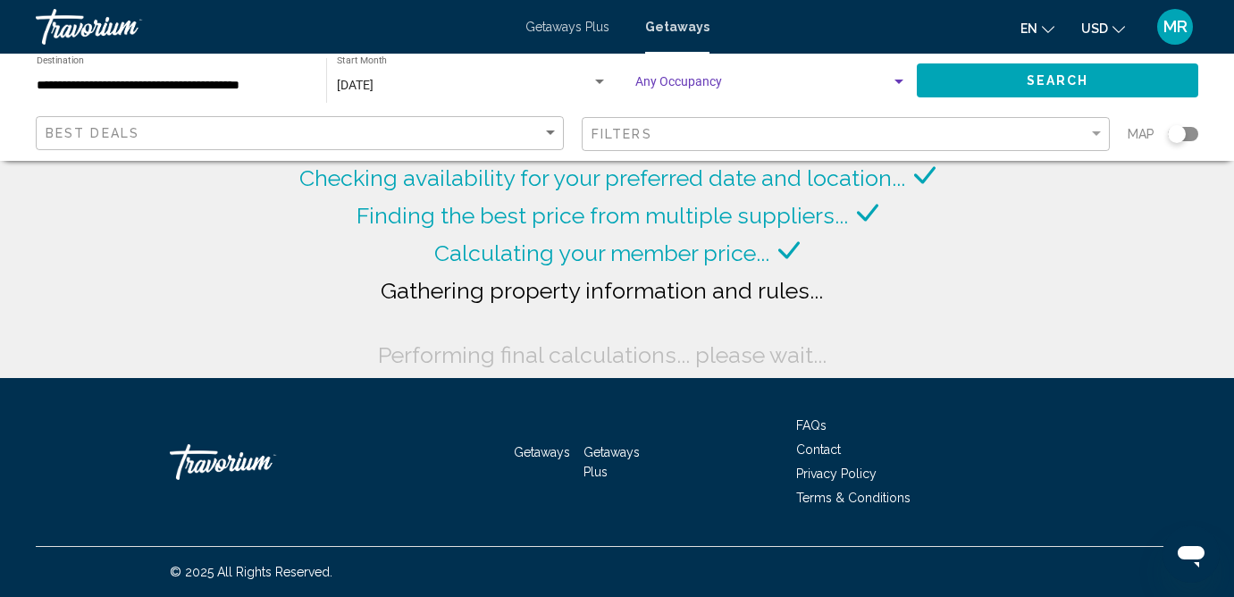
click at [724, 84] on span "Search widget" at bounding box center [762, 86] width 255 height 14
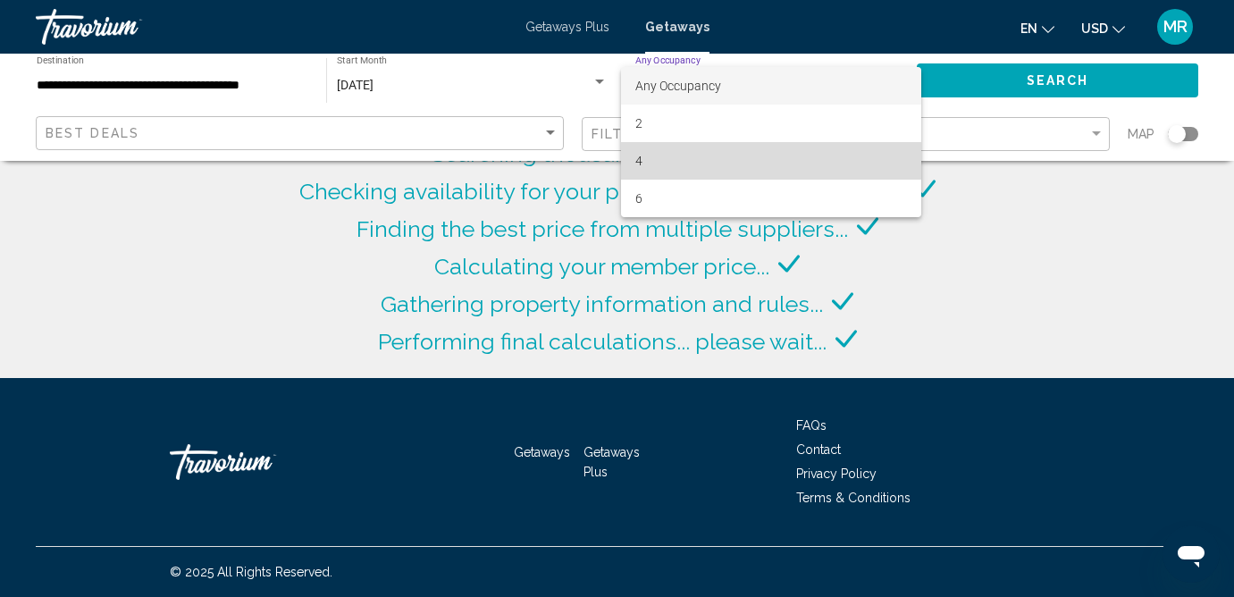
click at [693, 166] on span "4" at bounding box center [771, 161] width 272 height 38
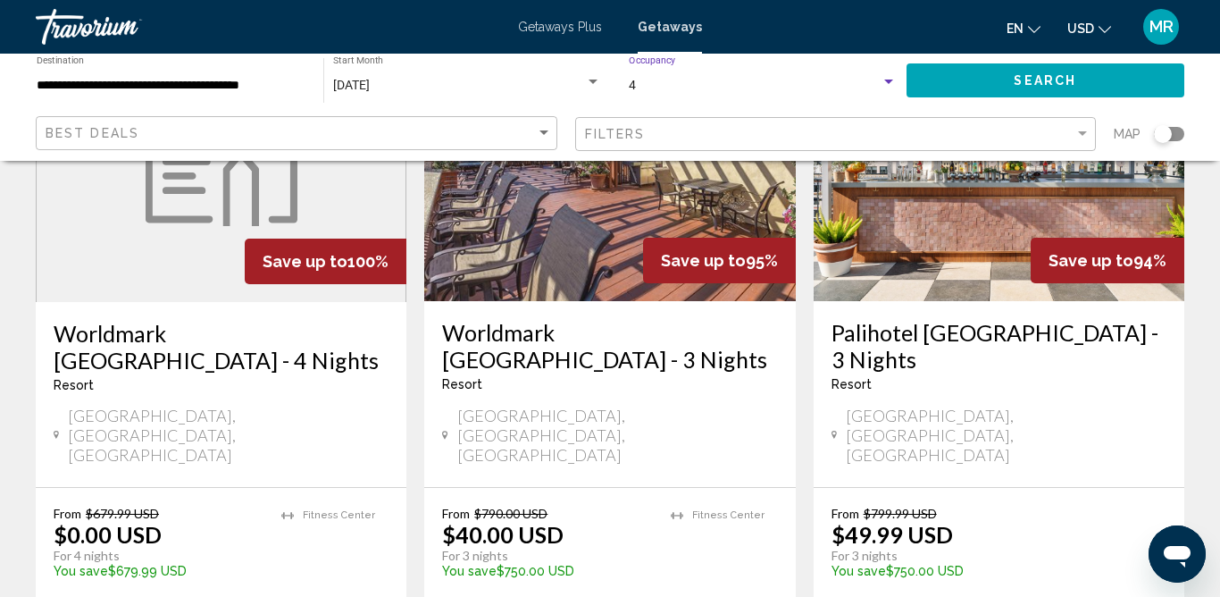
scroll to position [222, 0]
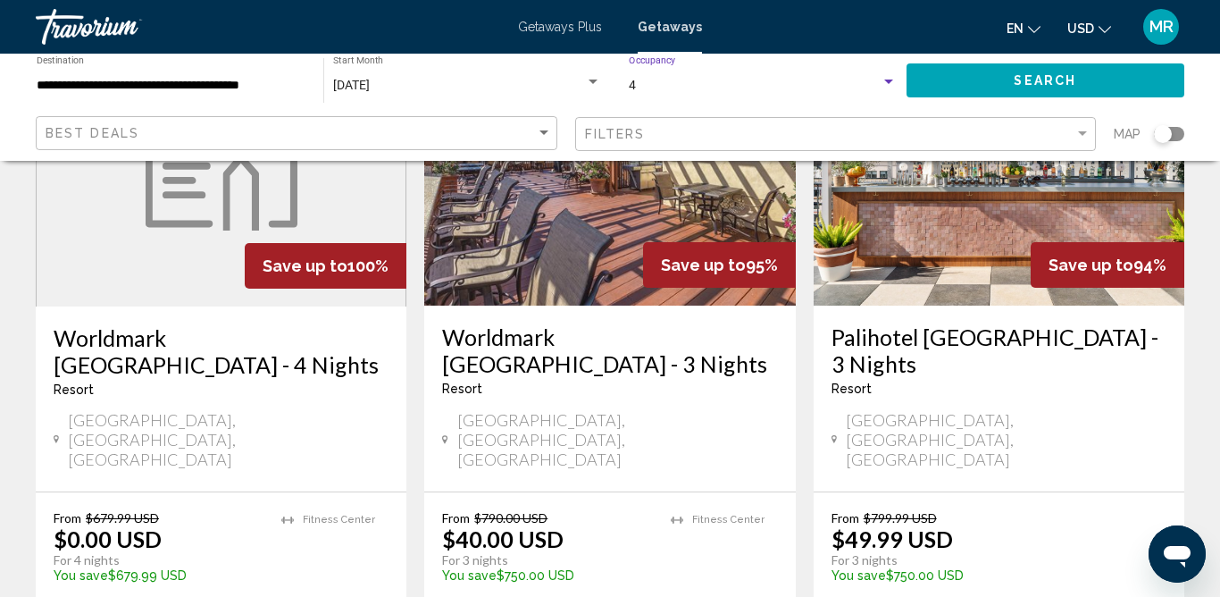
click at [521, 237] on img "Main content" at bounding box center [609, 163] width 371 height 286
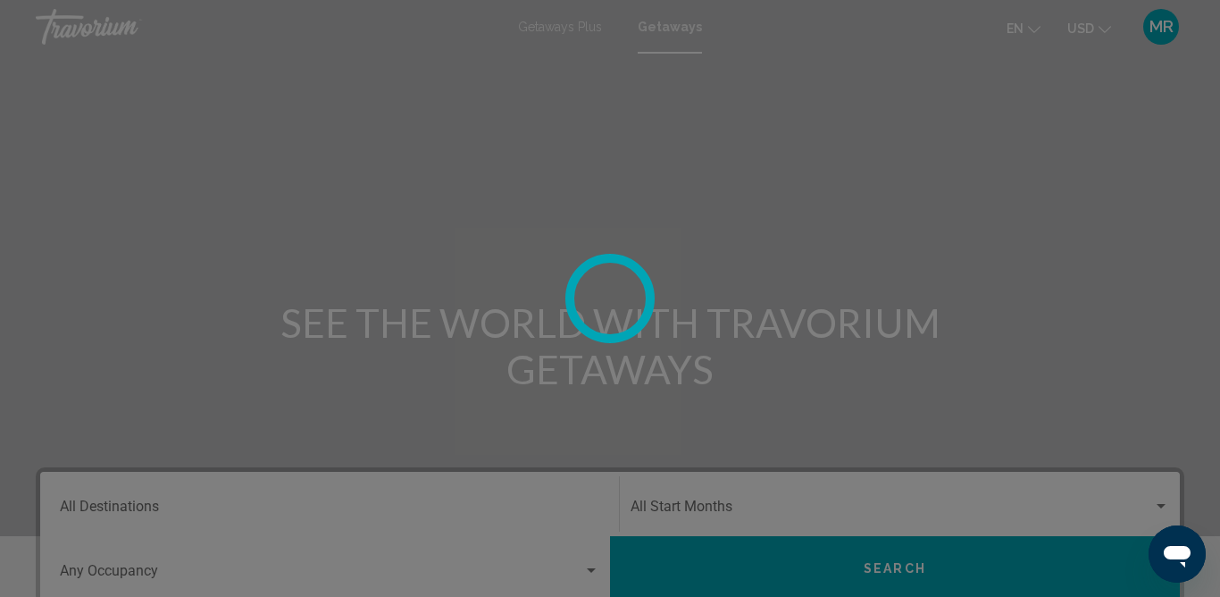
scroll to position [4, 0]
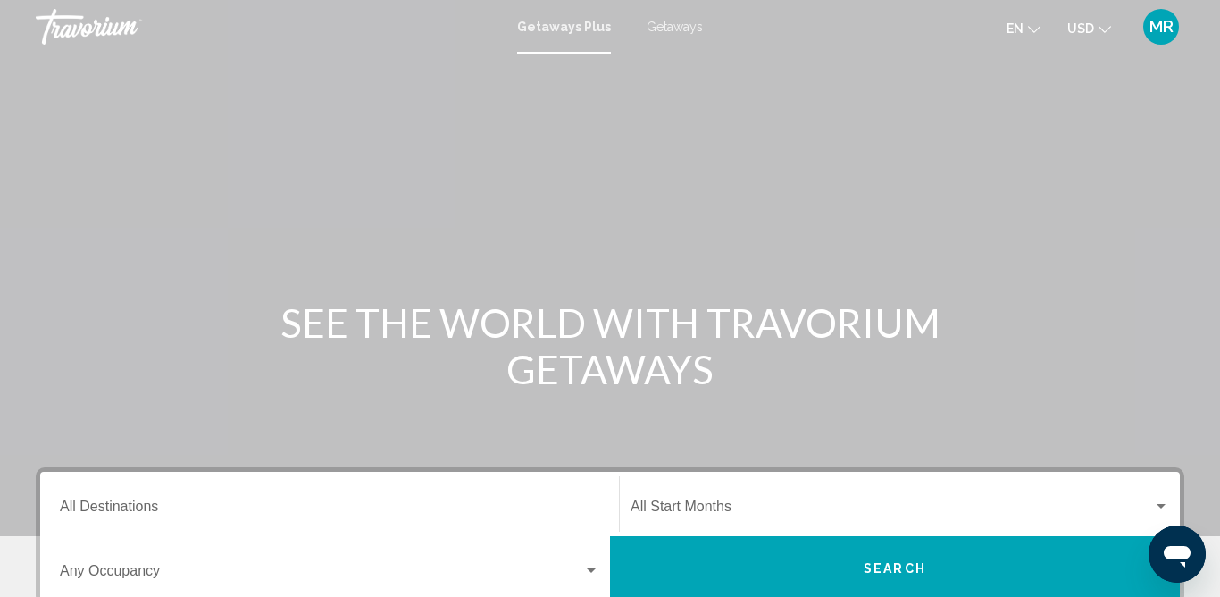
click at [660, 15] on div "Getaways Plus Getaways en English Español Français Italiano Português русский U…" at bounding box center [610, 27] width 1220 height 38
click at [660, 26] on span "Getaways" at bounding box center [675, 27] width 56 height 14
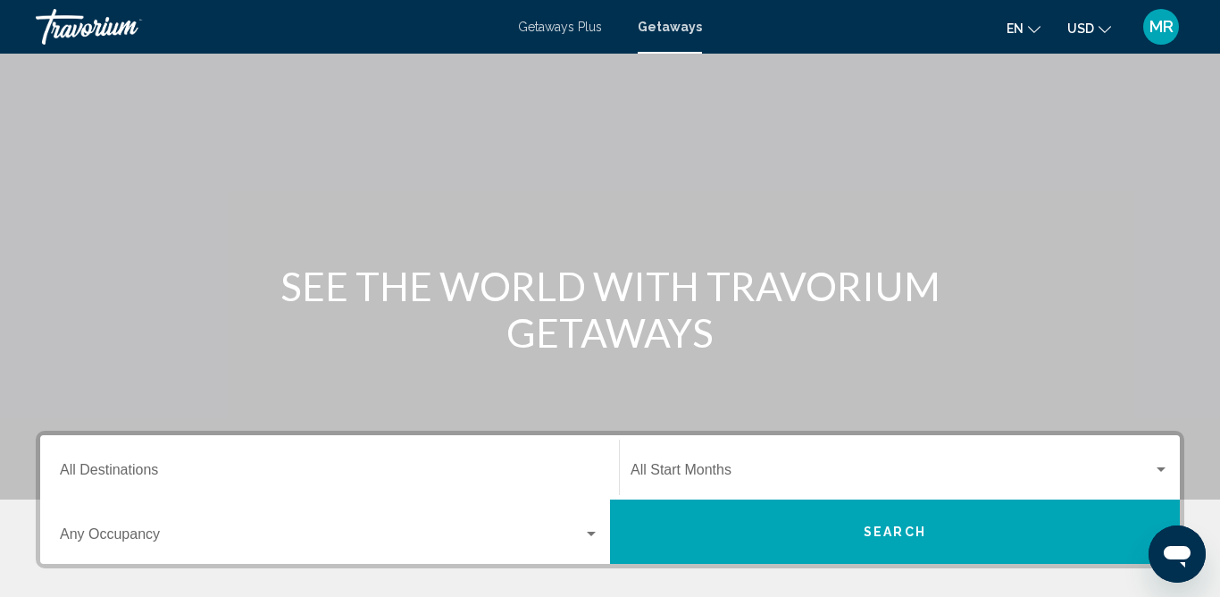
scroll to position [236, 0]
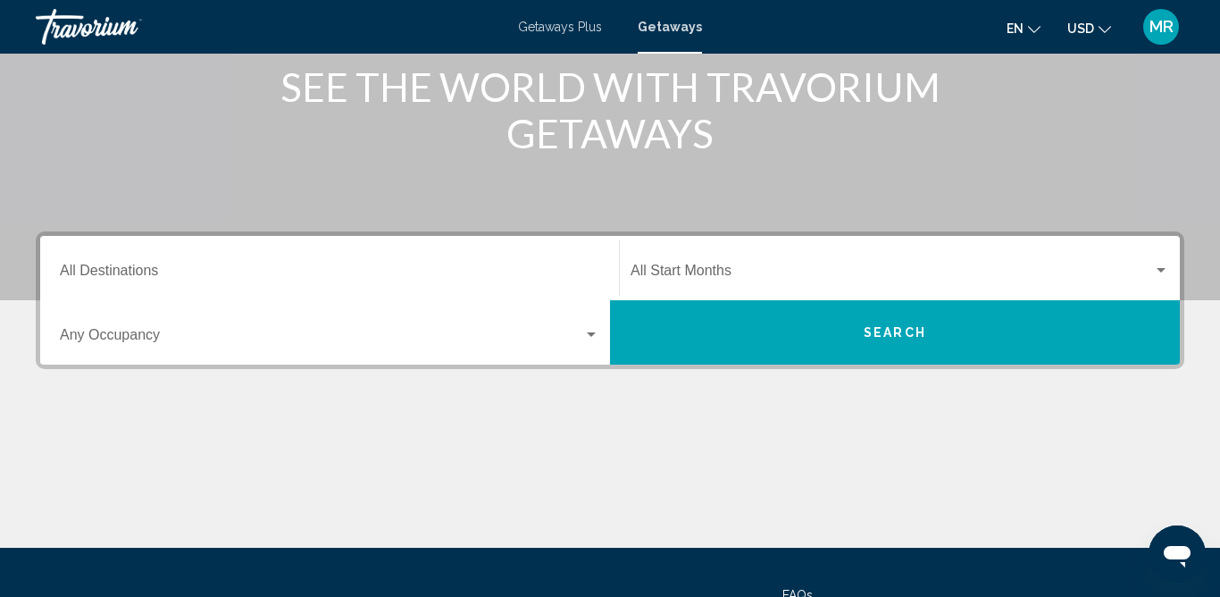
click at [490, 281] on div "Destination All Destinations" at bounding box center [330, 268] width 540 height 56
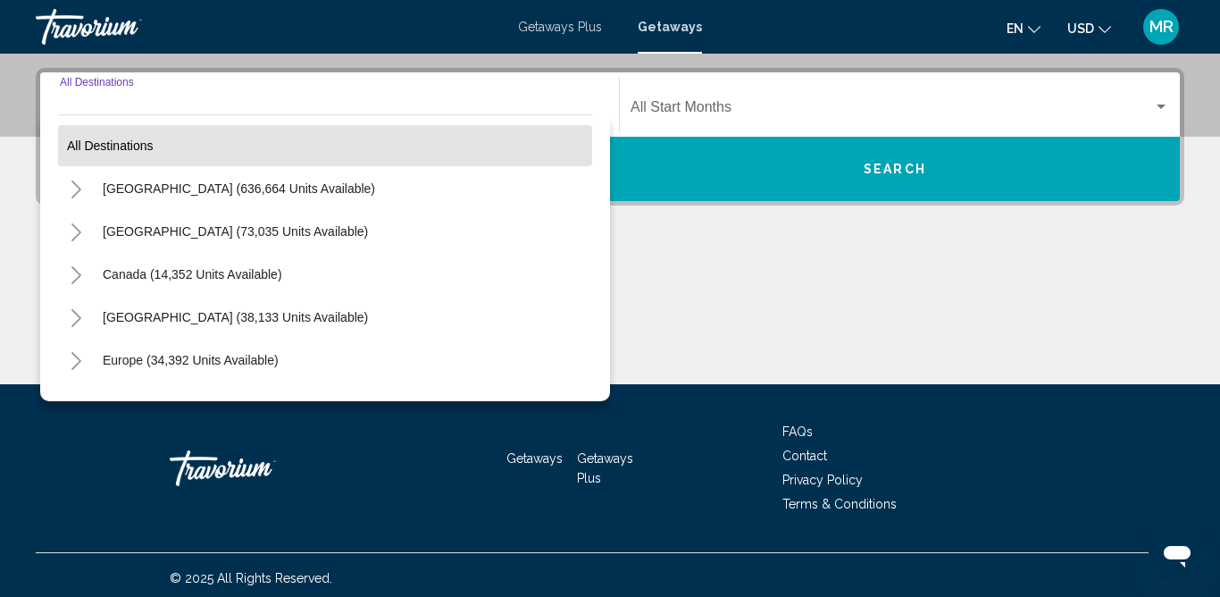
scroll to position [406, 0]
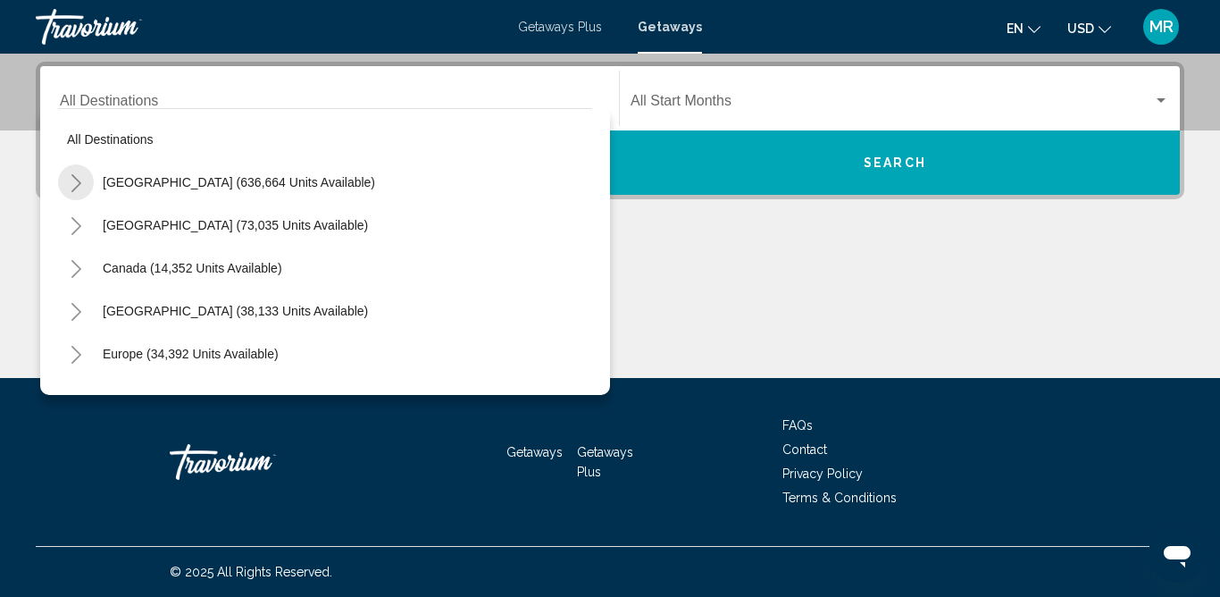
click at [71, 188] on icon "Toggle United States (636,664 units available)" at bounding box center [76, 183] width 13 height 18
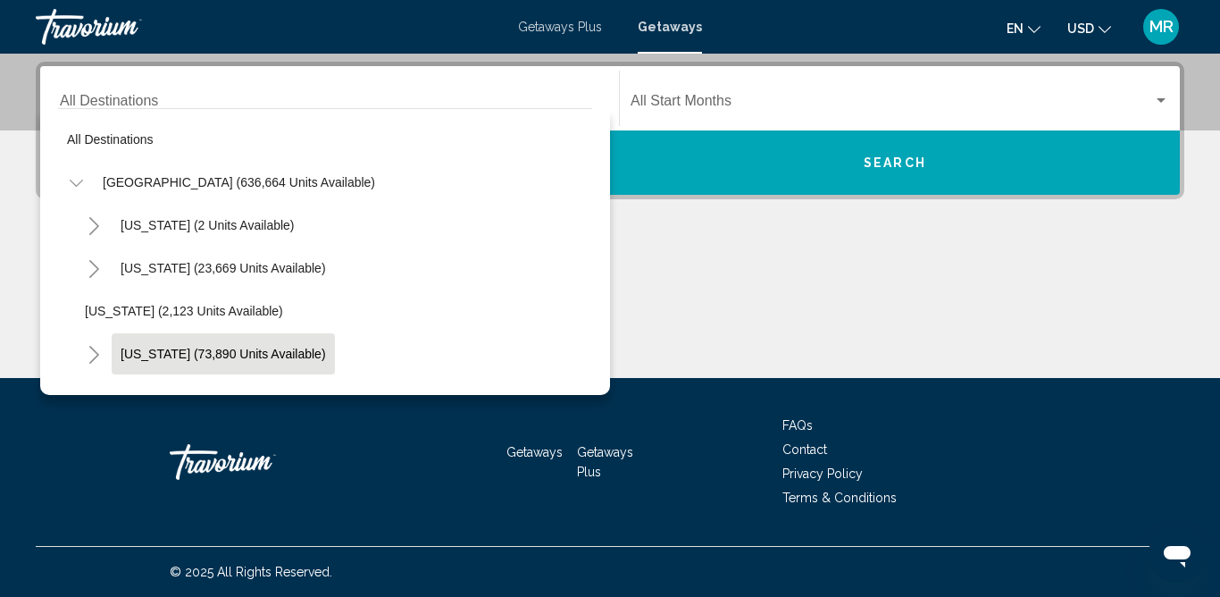
click at [139, 362] on button "[US_STATE] (73,890 units available)" at bounding box center [223, 353] width 223 height 41
type input "**********"
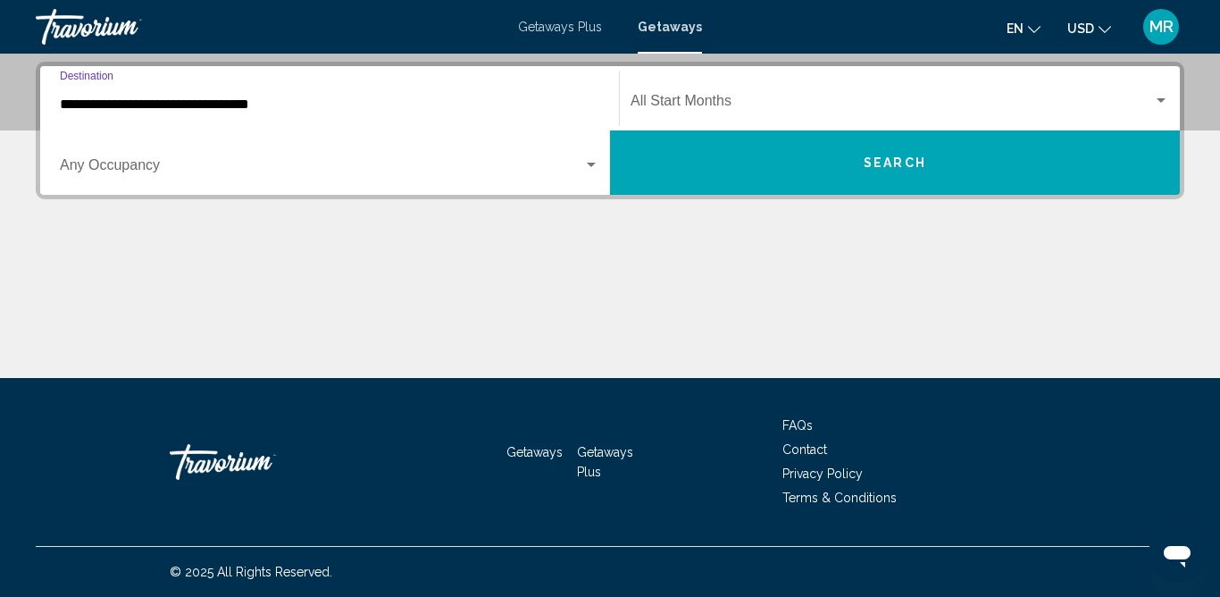
click at [769, 112] on span "Search widget" at bounding box center [892, 104] width 523 height 16
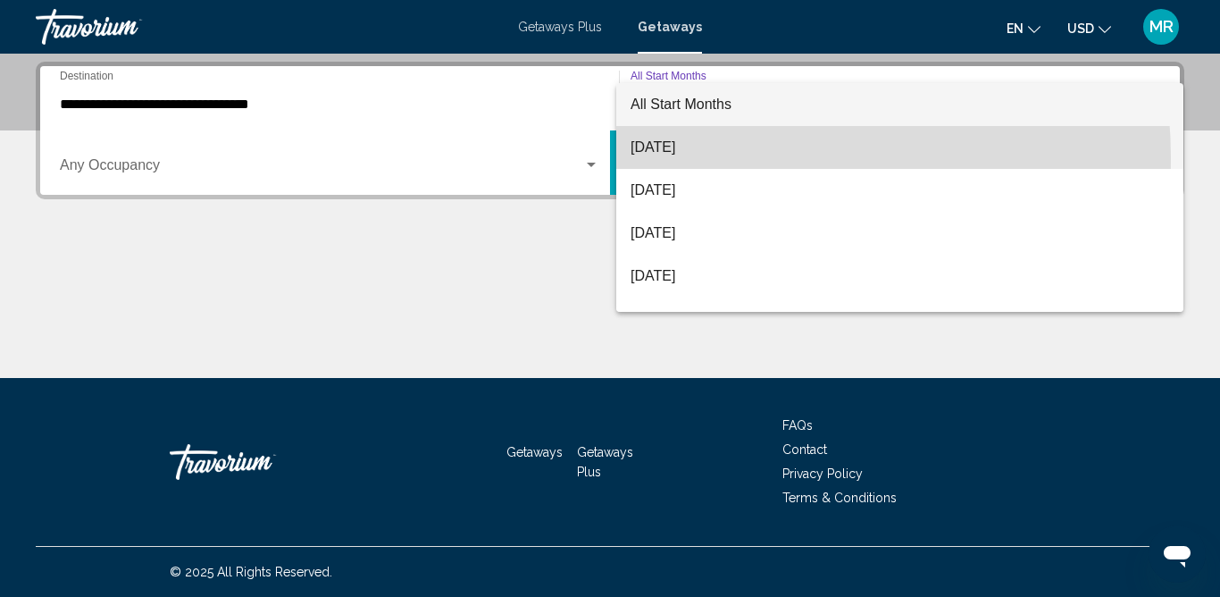
click at [734, 158] on span "[DATE]" at bounding box center [900, 147] width 539 height 43
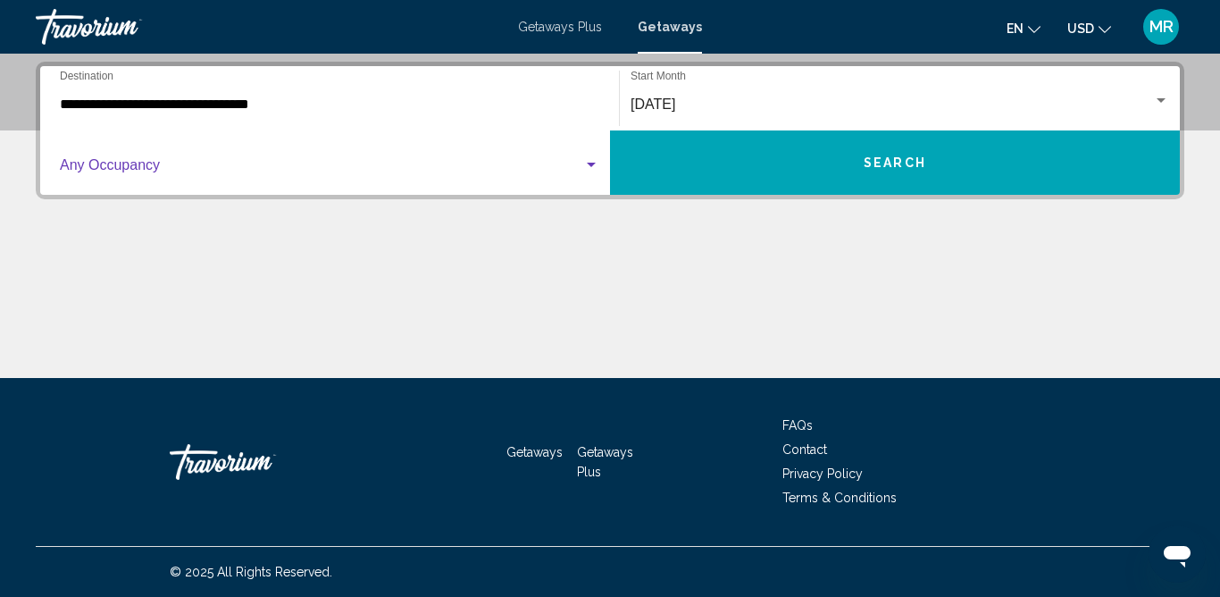
click at [549, 166] on span "Search widget" at bounding box center [321, 169] width 523 height 16
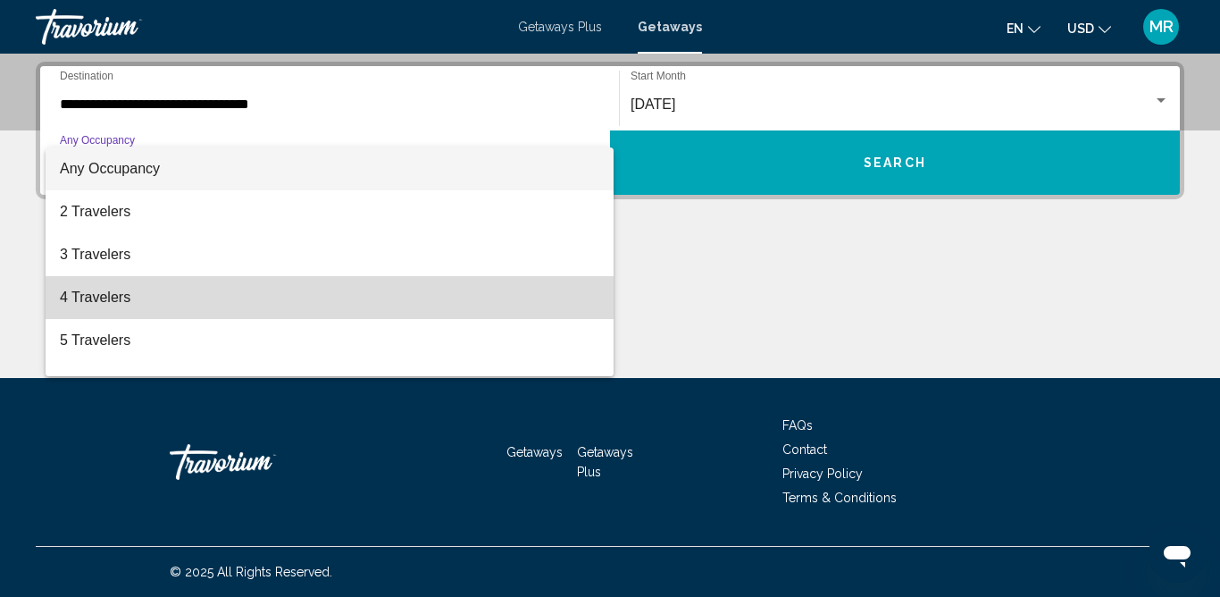
click at [514, 307] on span "4 Travelers" at bounding box center [330, 297] width 540 height 43
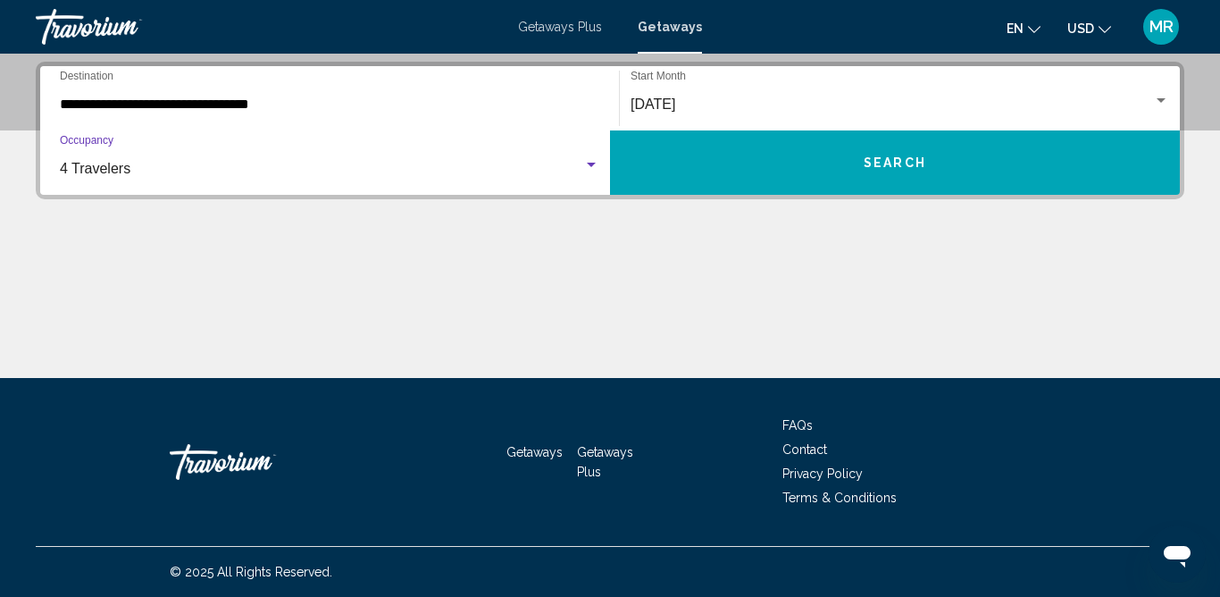
click at [942, 163] on button "Search" at bounding box center [895, 162] width 570 height 64
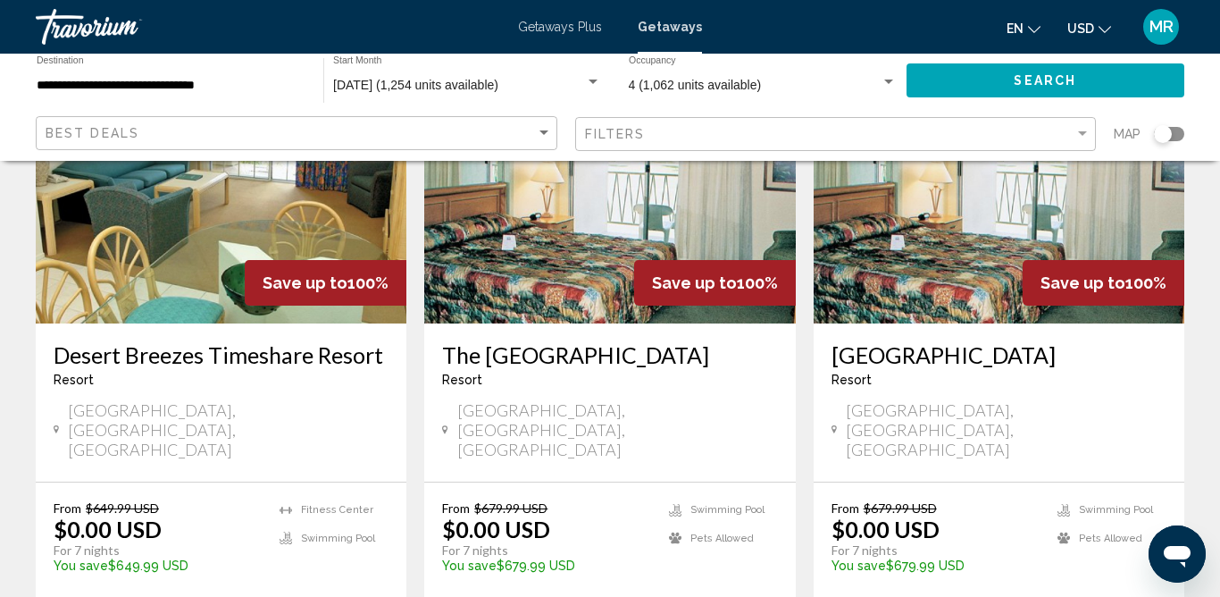
scroll to position [208, 0]
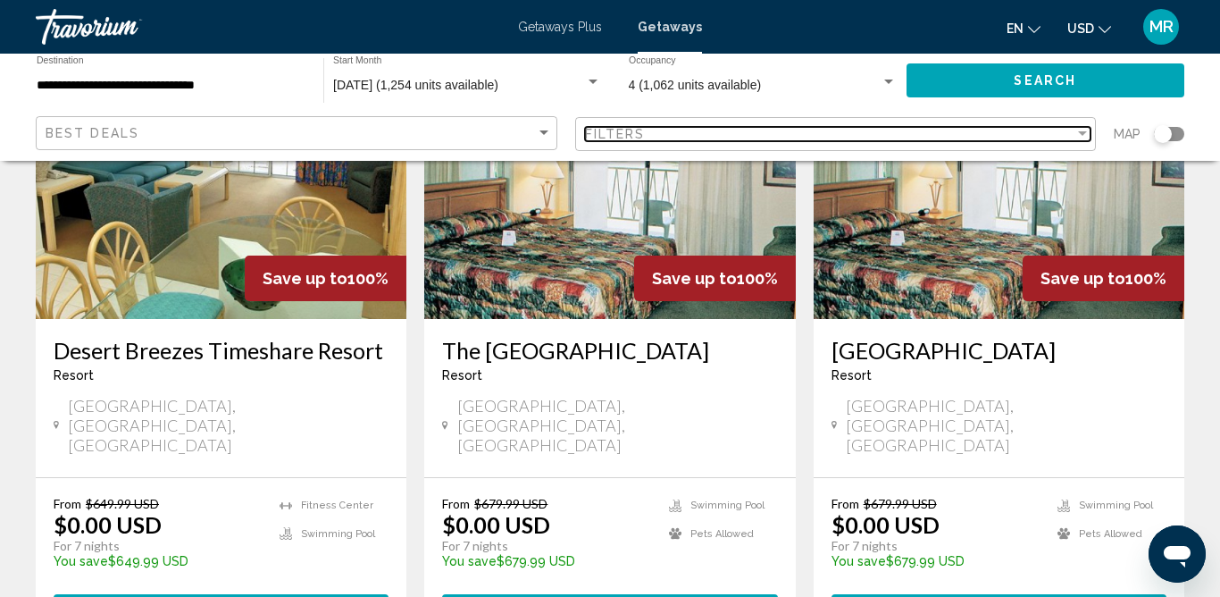
click at [754, 128] on div "Filters" at bounding box center [830, 134] width 490 height 14
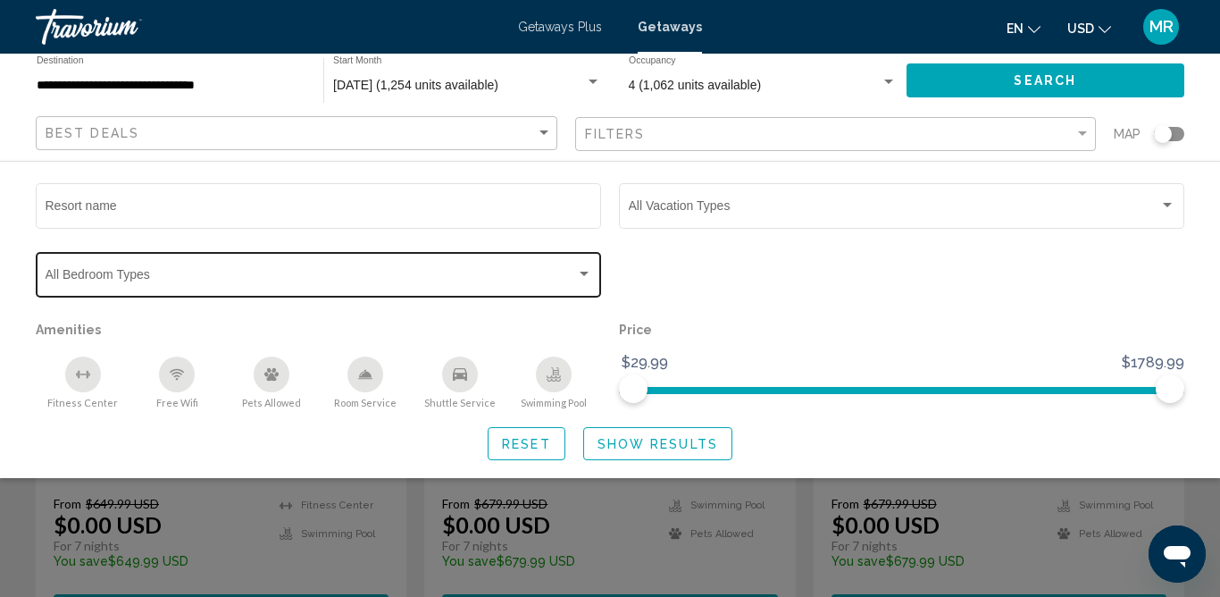
click at [453, 274] on span "Search widget" at bounding box center [311, 278] width 531 height 14
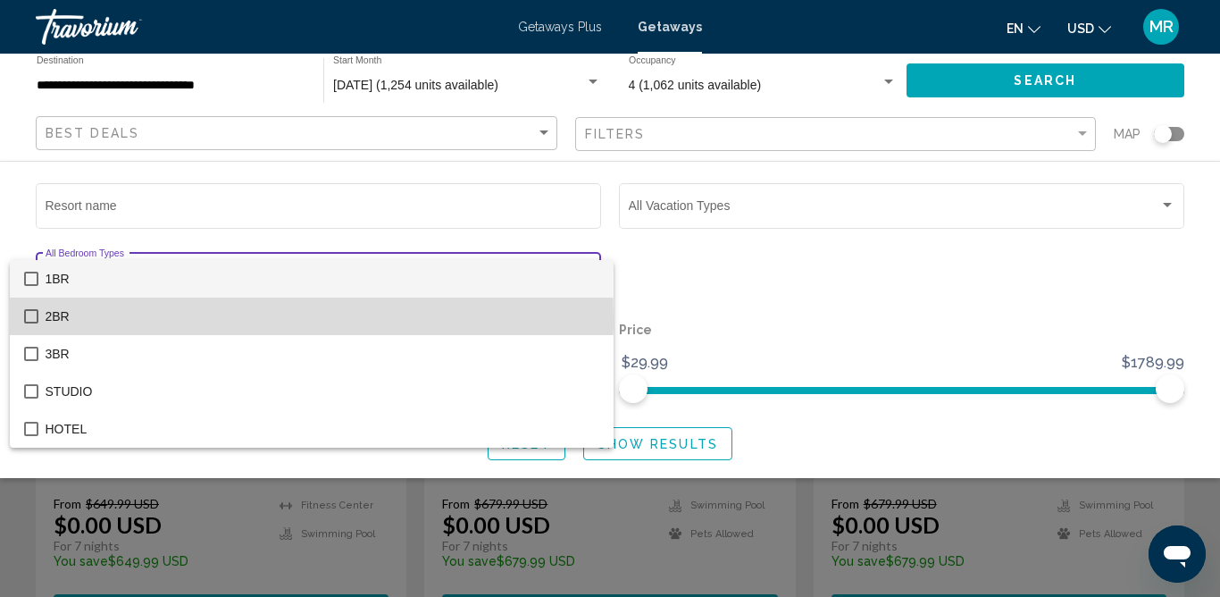
click at [31, 320] on mat-pseudo-checkbox at bounding box center [31, 316] width 14 height 14
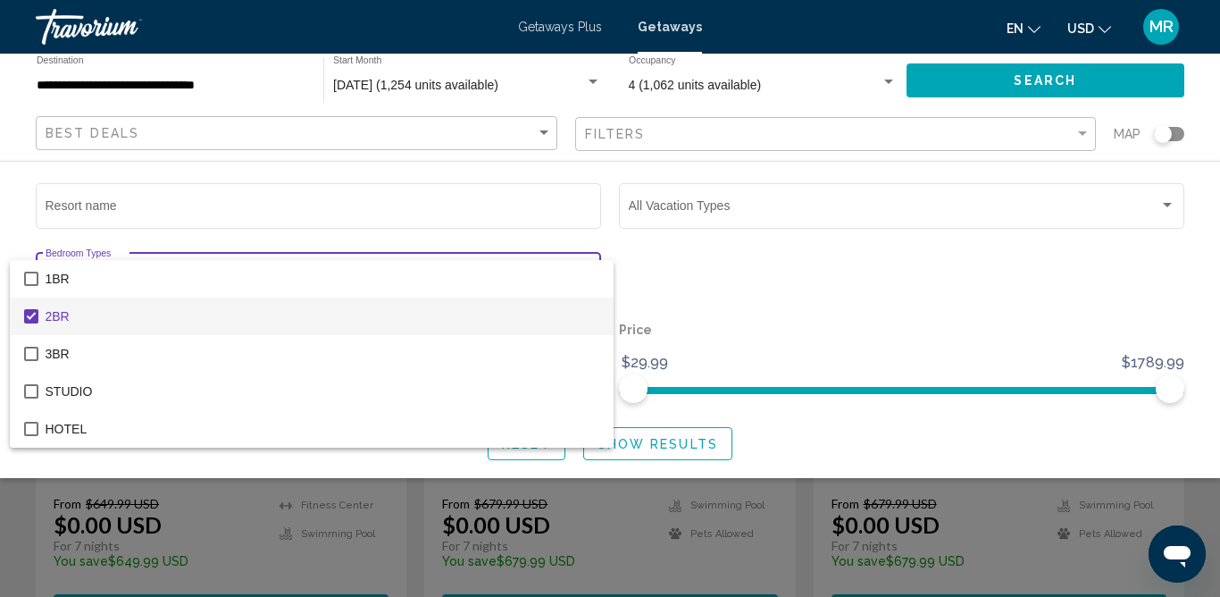
click at [819, 196] on div at bounding box center [610, 298] width 1220 height 597
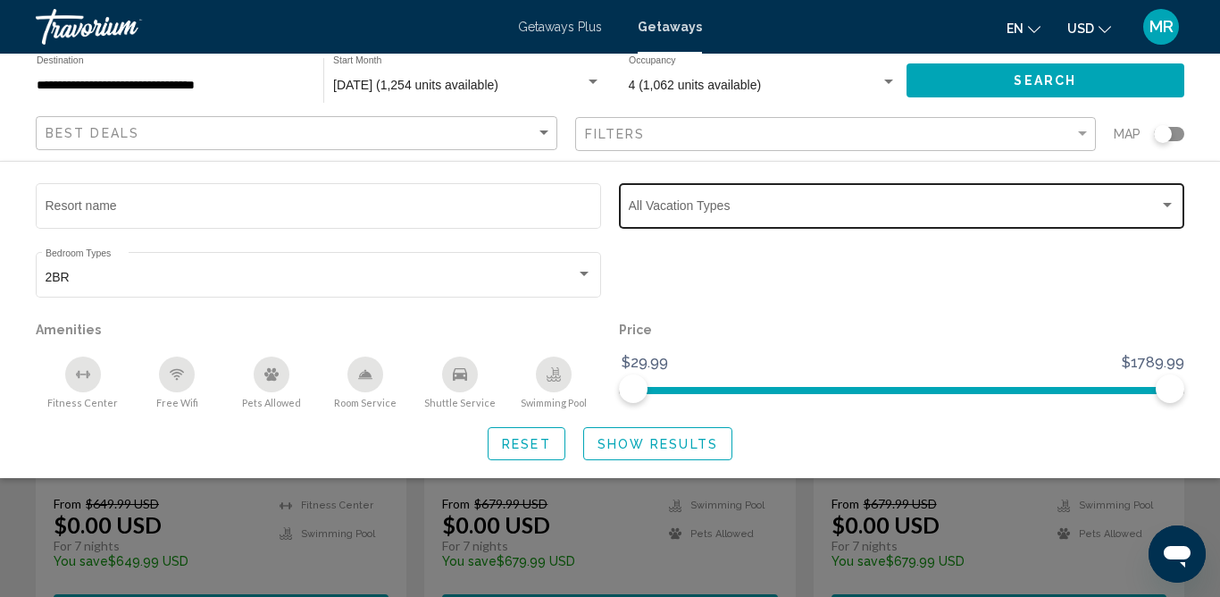
click at [820, 199] on div "Vacation Types All Vacation Types" at bounding box center [902, 204] width 547 height 49
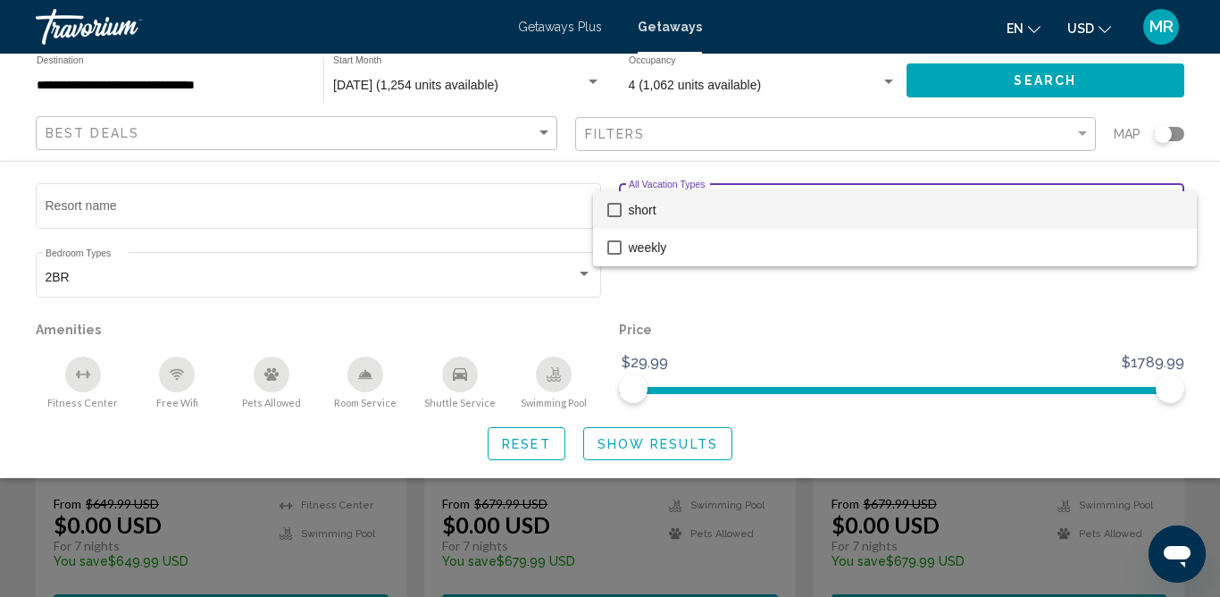
click at [604, 197] on mat-option "short" at bounding box center [895, 210] width 604 height 38
click at [787, 313] on div at bounding box center [610, 298] width 1220 height 597
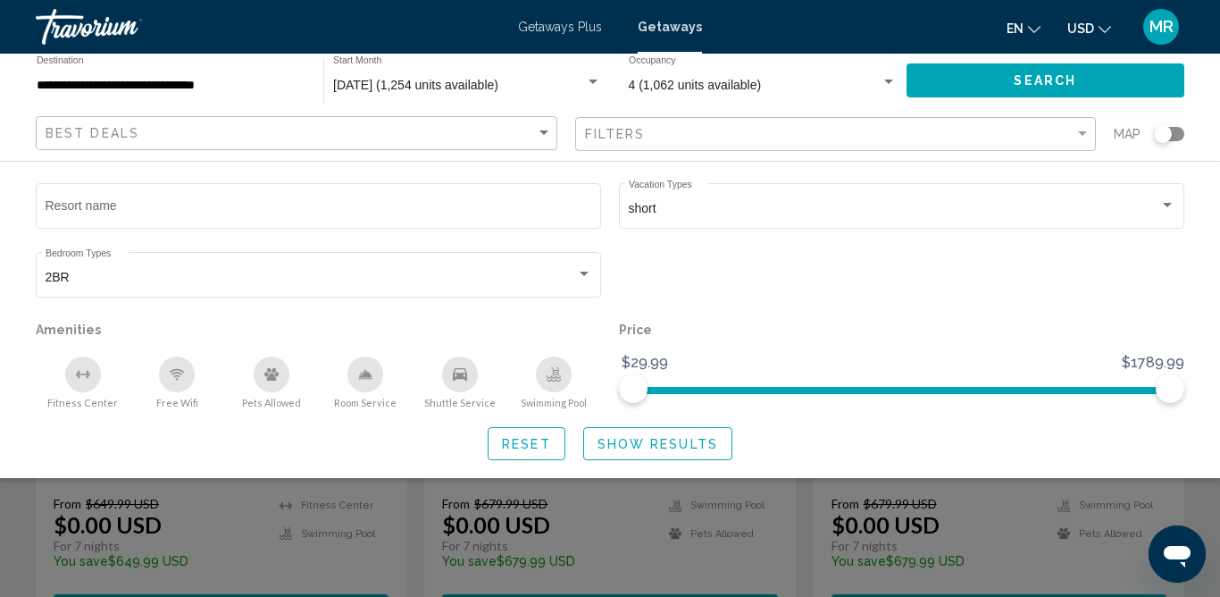
click at [976, 84] on button "Search" at bounding box center [1046, 79] width 279 height 33
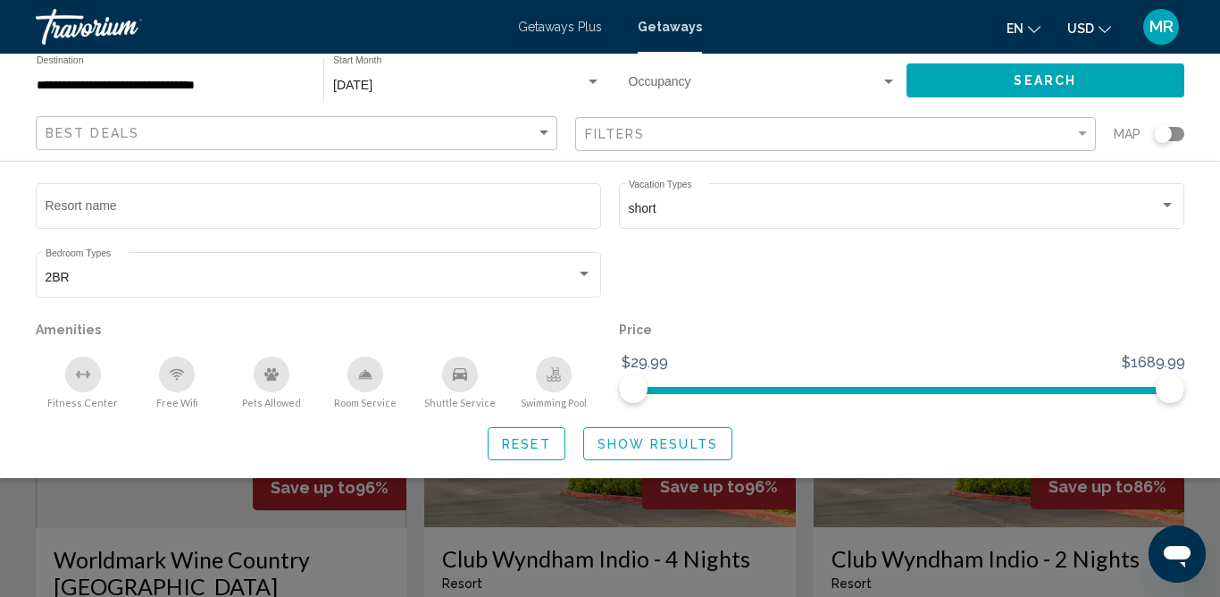
scroll to position [30, 0]
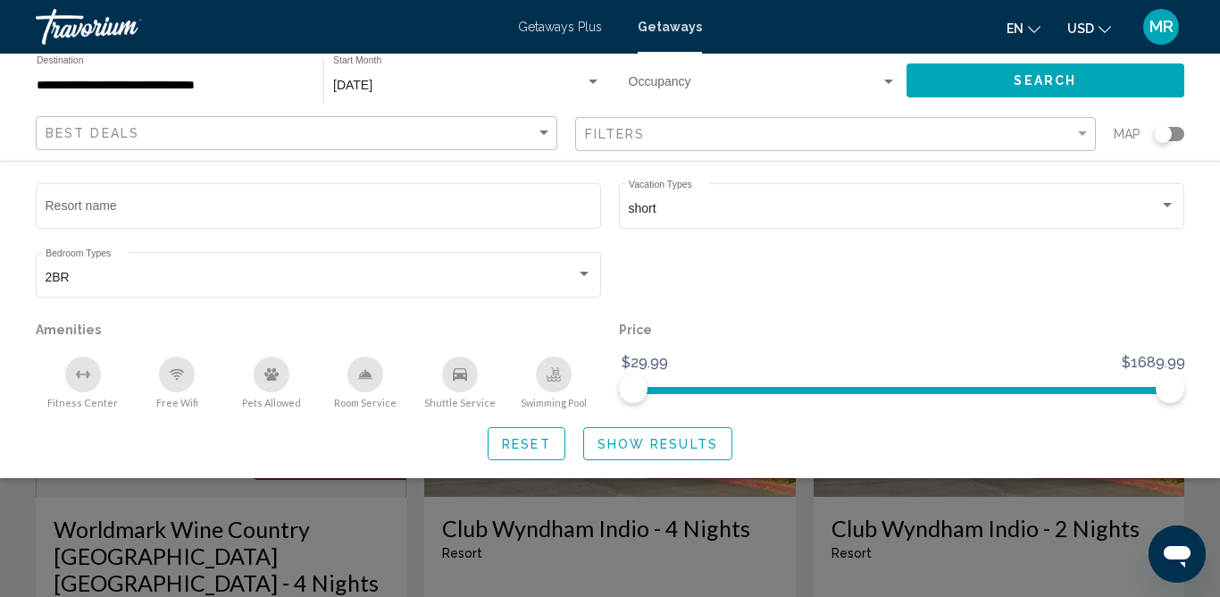
click at [615, 448] on span "Show Results" at bounding box center [658, 444] width 121 height 14
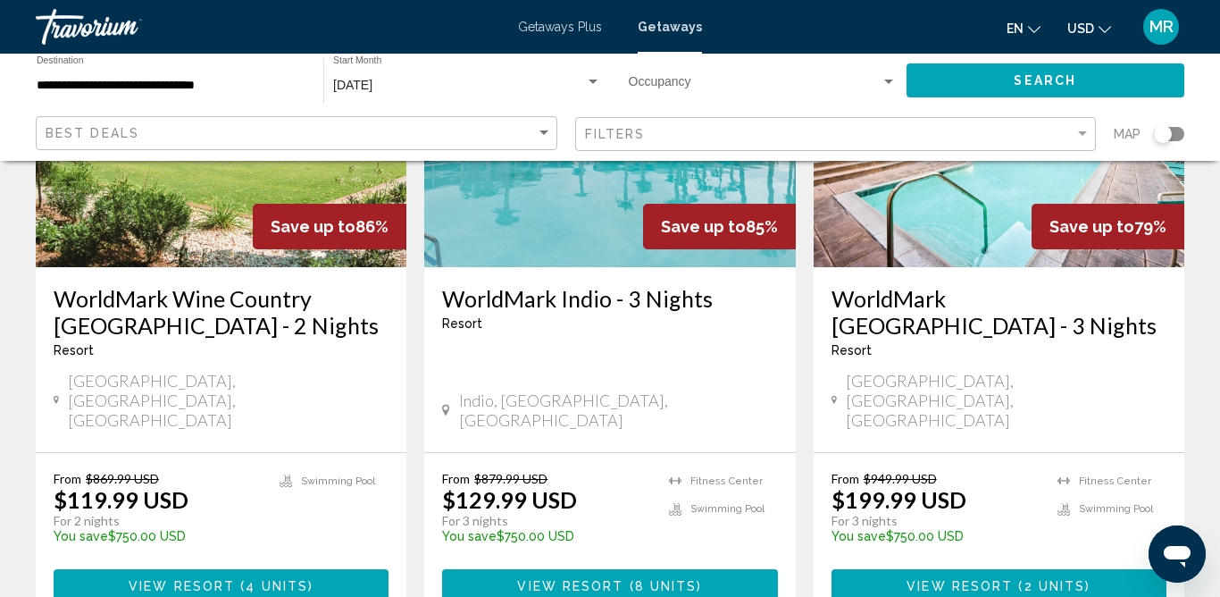
scroll to position [989, 0]
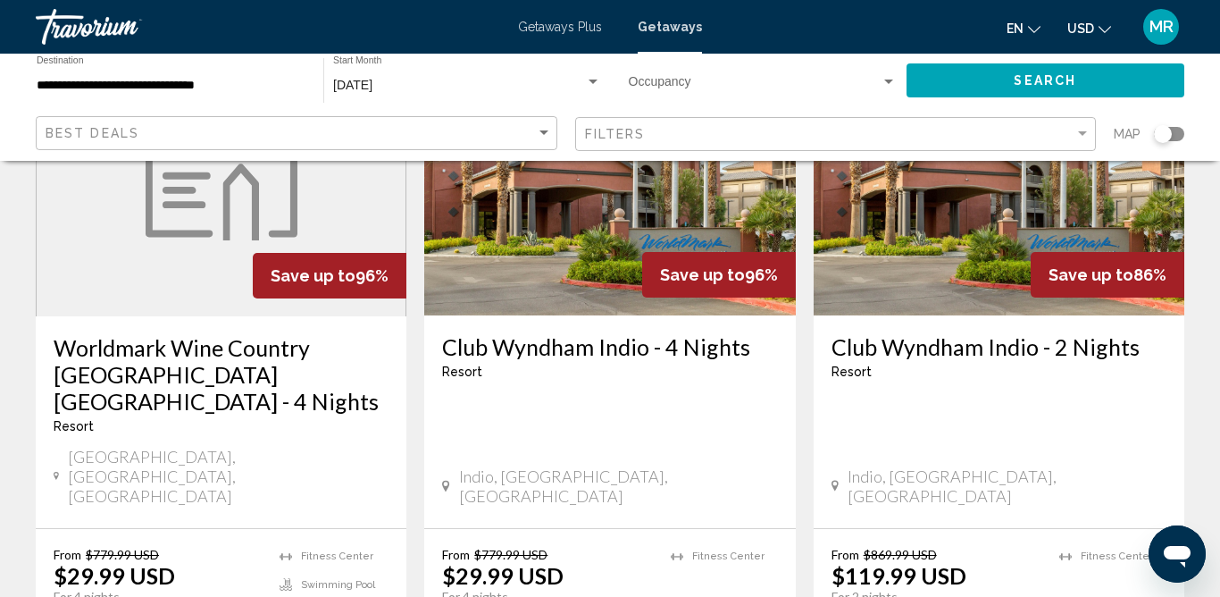
click at [597, 245] on img "Main content" at bounding box center [609, 172] width 371 height 286
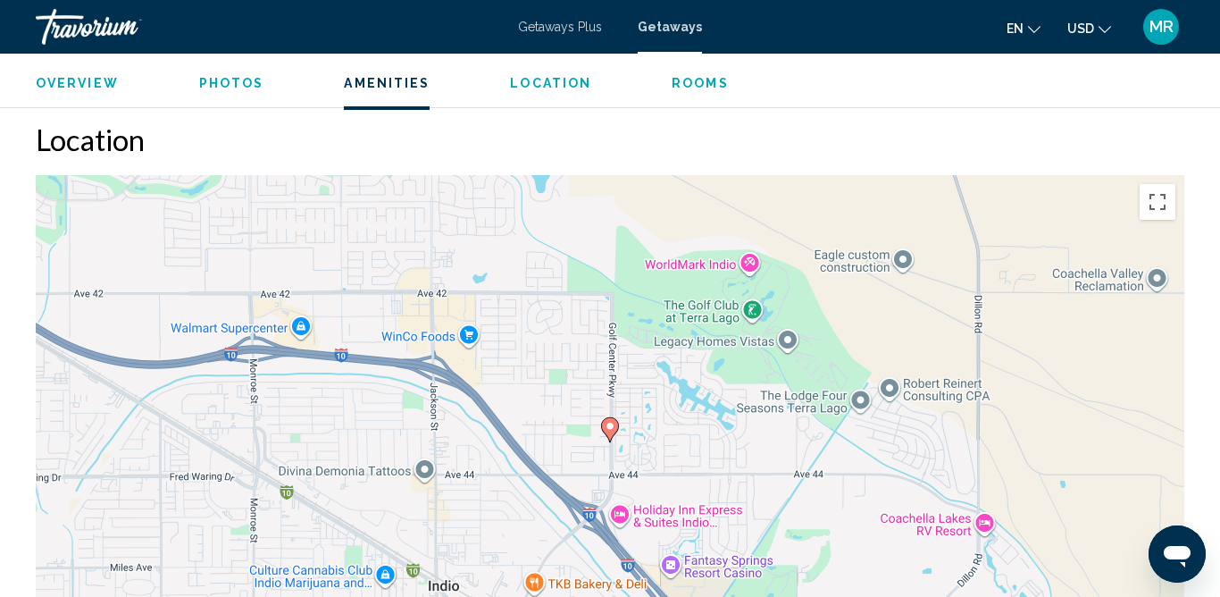
scroll to position [2799, 0]
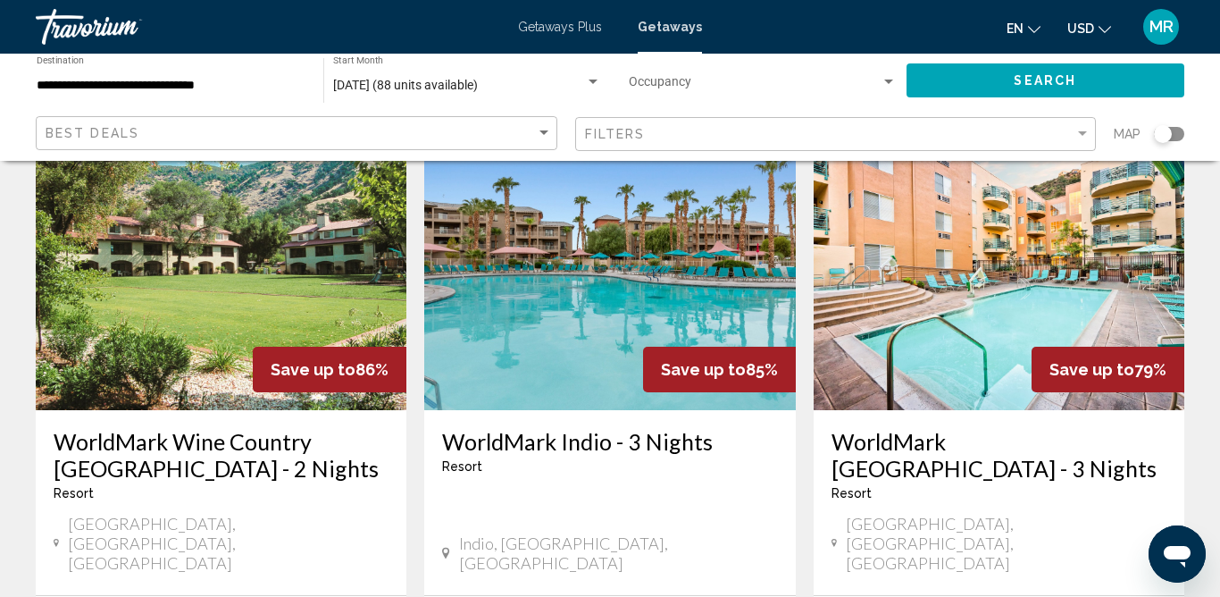
scroll to position [945, 0]
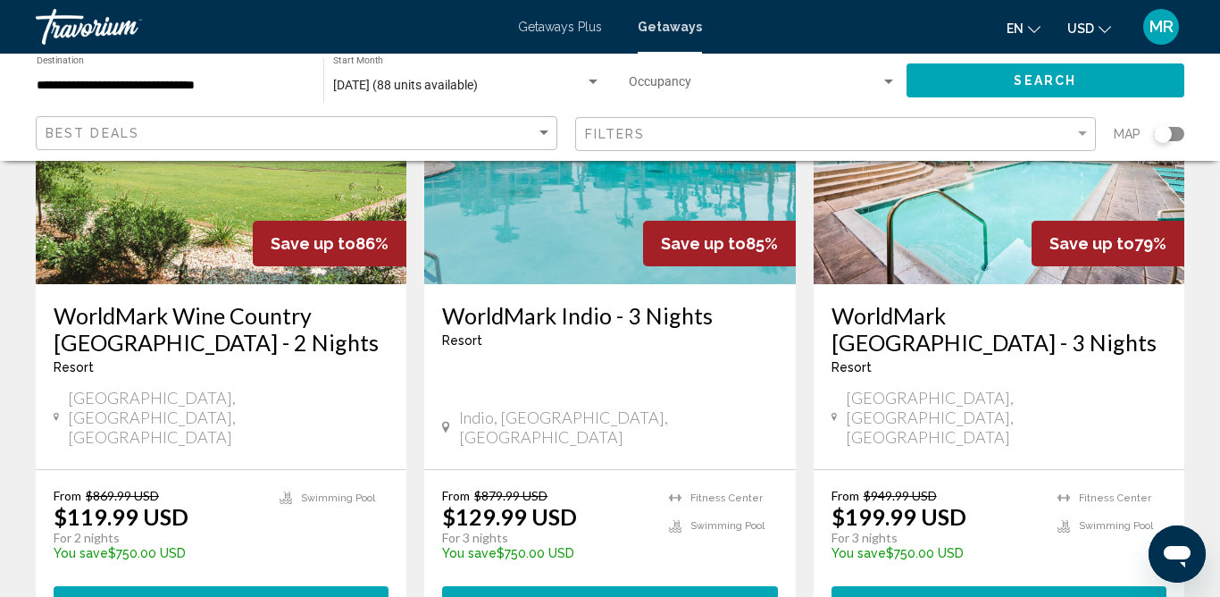
click at [959, 223] on img "Main content" at bounding box center [999, 141] width 371 height 286
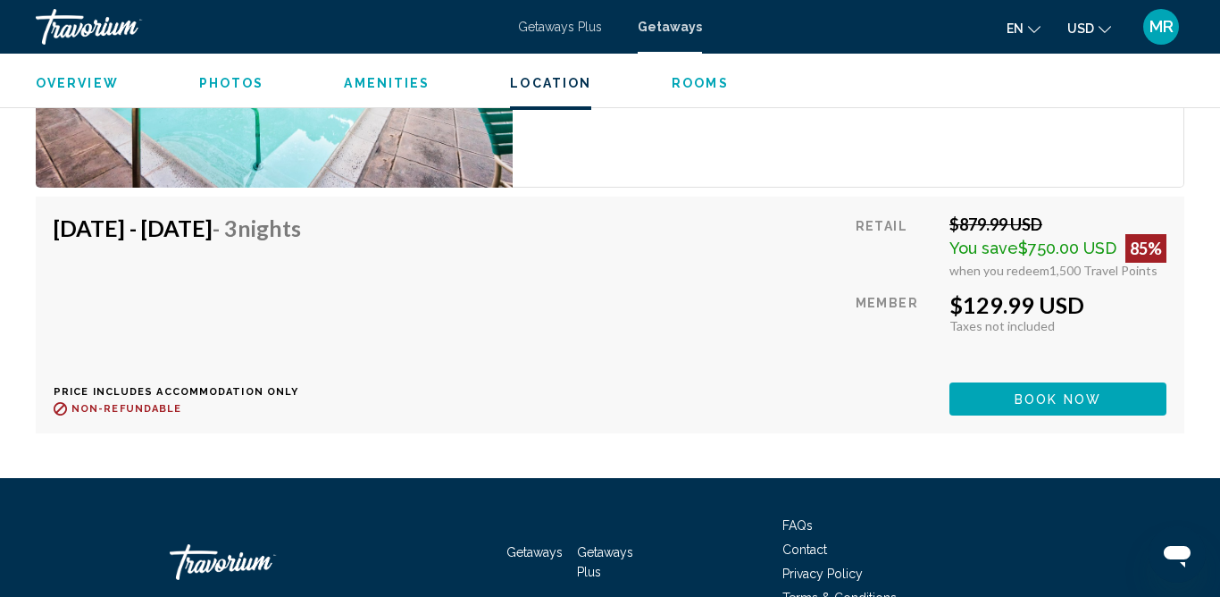
scroll to position [4076, 0]
